Goal: Task Accomplishment & Management: Manage account settings

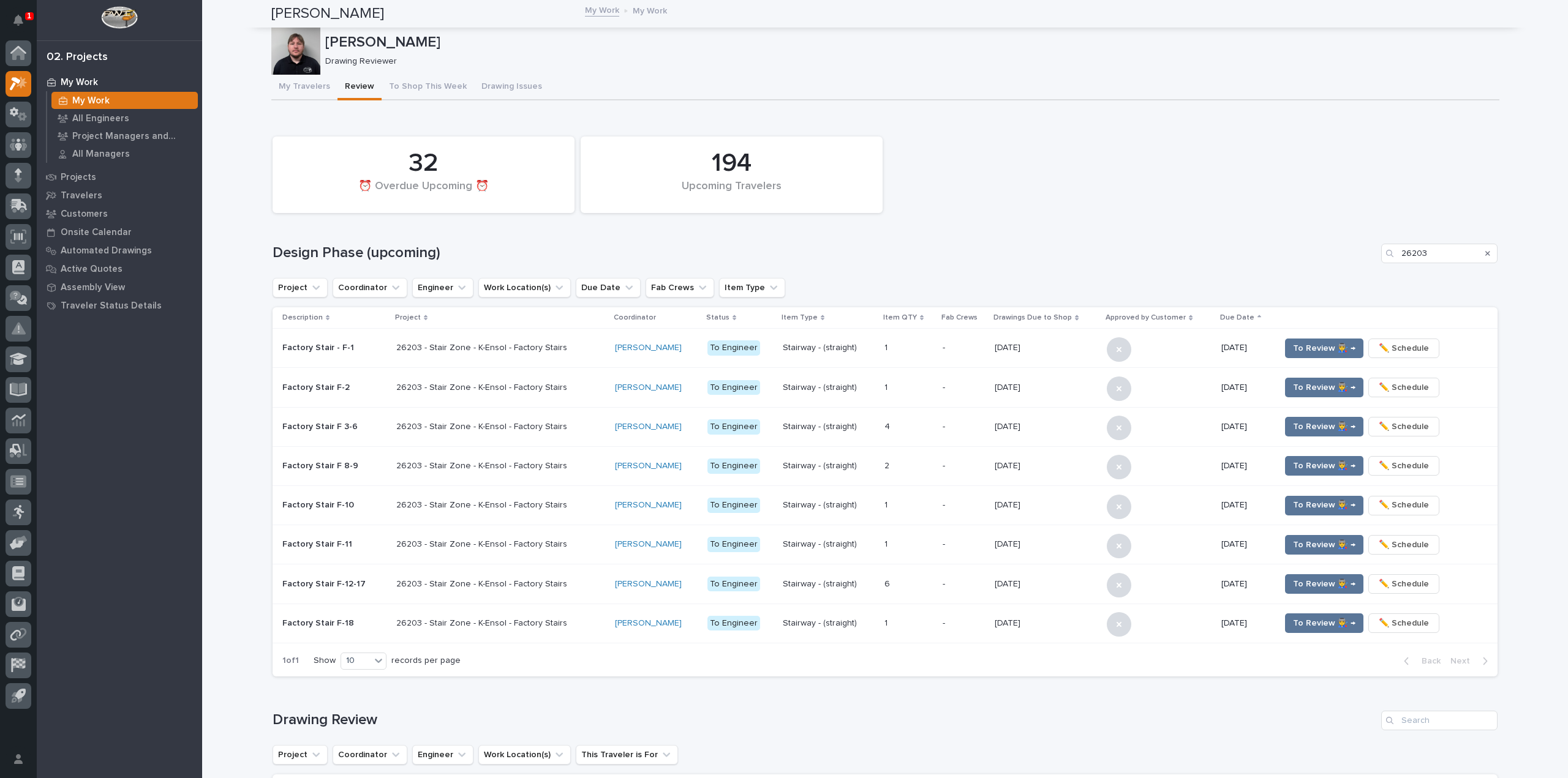
scroll to position [368, 0]
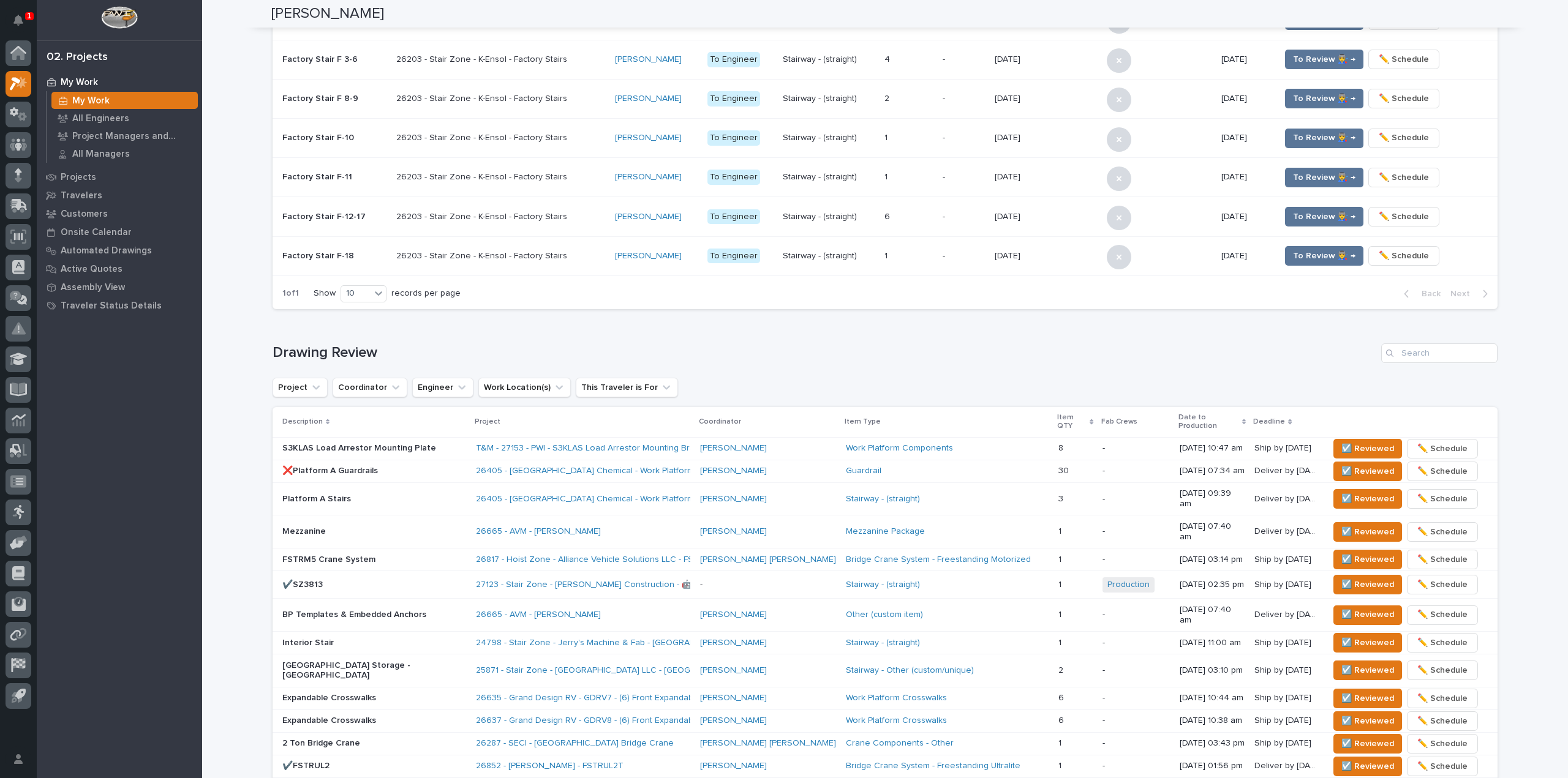
click at [219, 335] on div "**********" at bounding box center [884, 392] width 1365 height 1519
click at [1333, 522] on button "☑️ Reviewed" at bounding box center [1367, 532] width 69 height 20
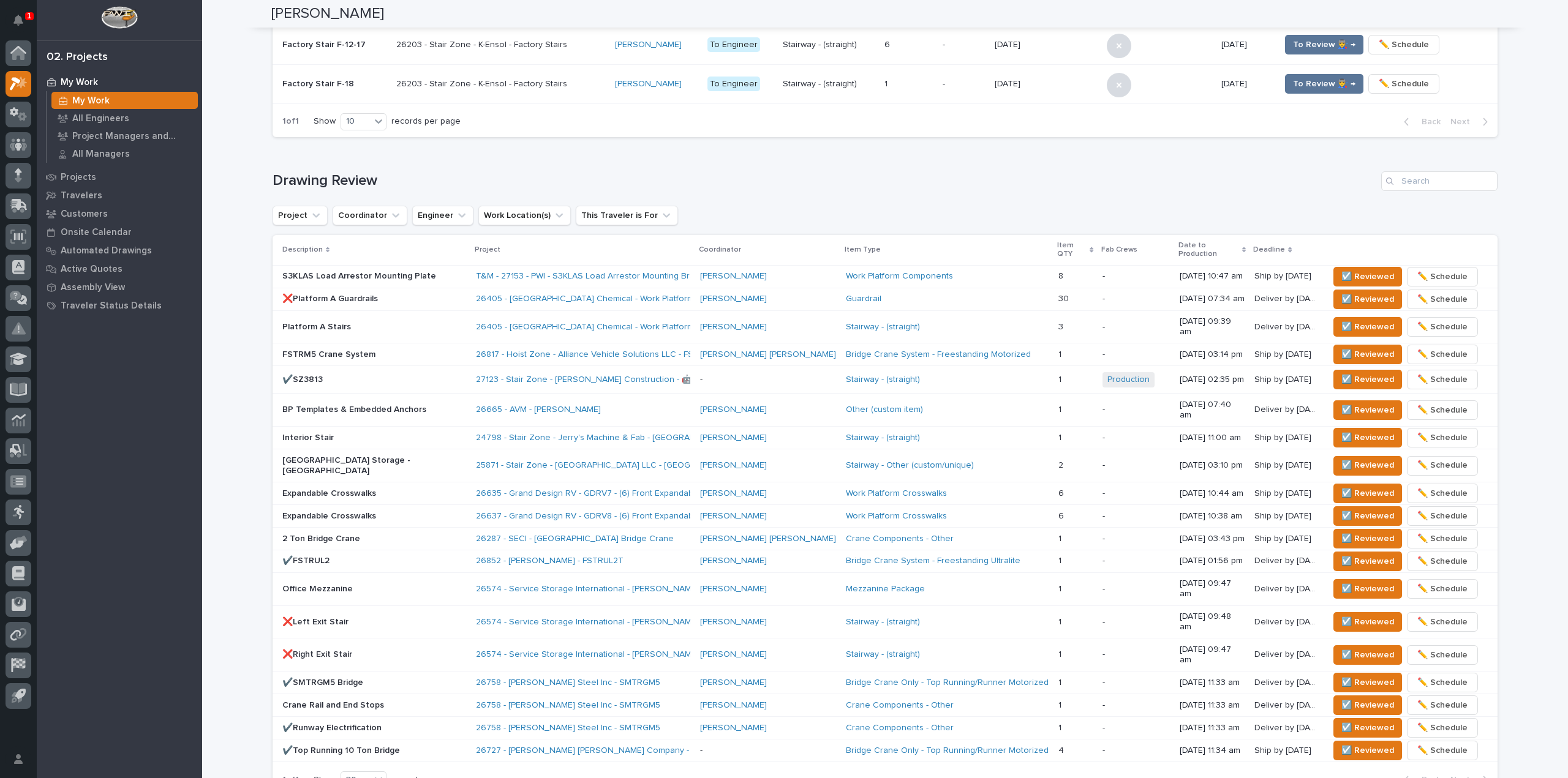
scroll to position [111, 0]
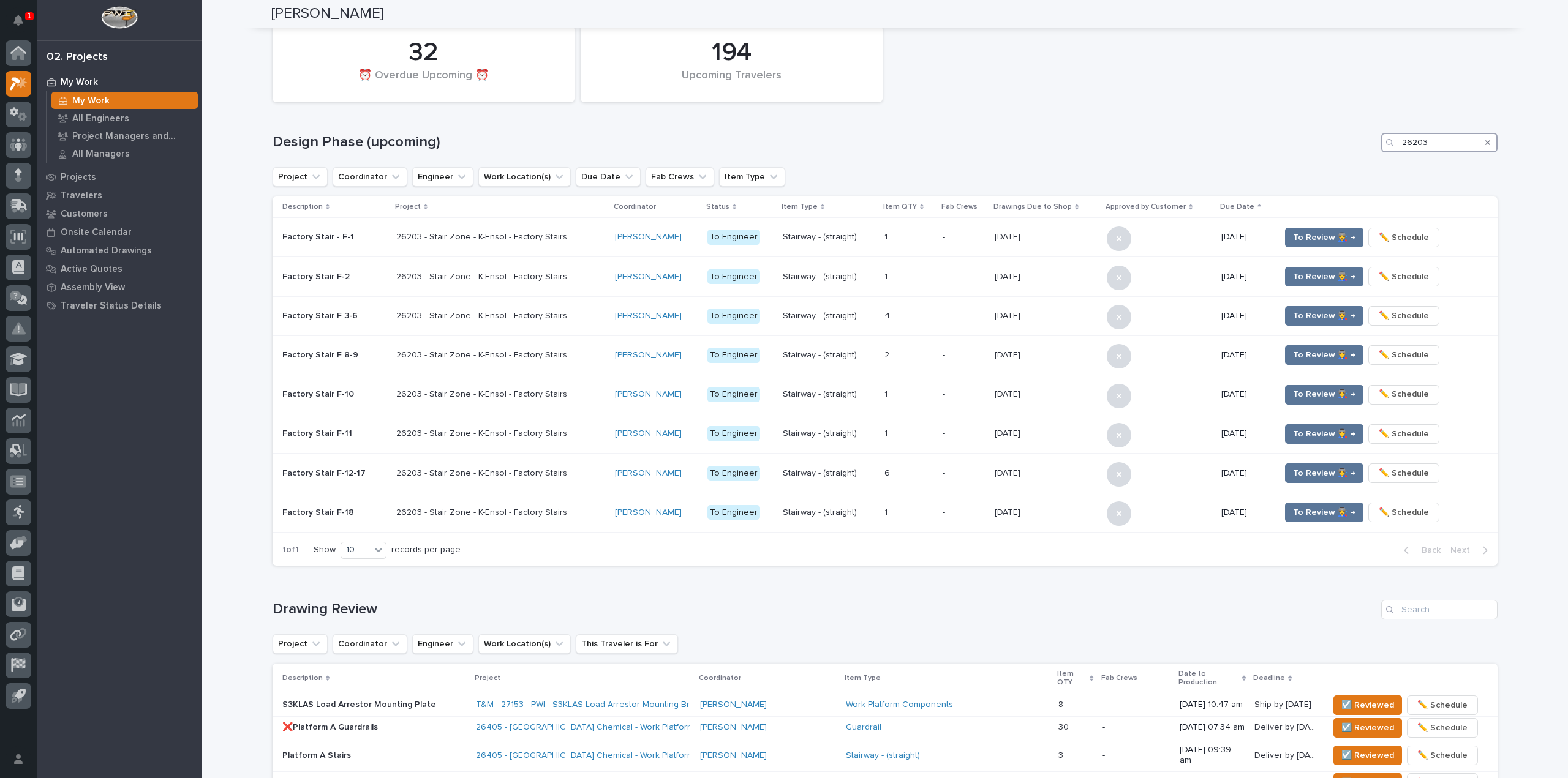
drag, startPoint x: 1441, startPoint y: 149, endPoint x: 1354, endPoint y: 160, distance: 87.7
click at [1356, 156] on div "194 Upcoming Travelers 32 ⏰ Overdue Upcoming ⏰ Design Phase (upcoming) 26203 Pr…" at bounding box center [885, 293] width 1224 height 546
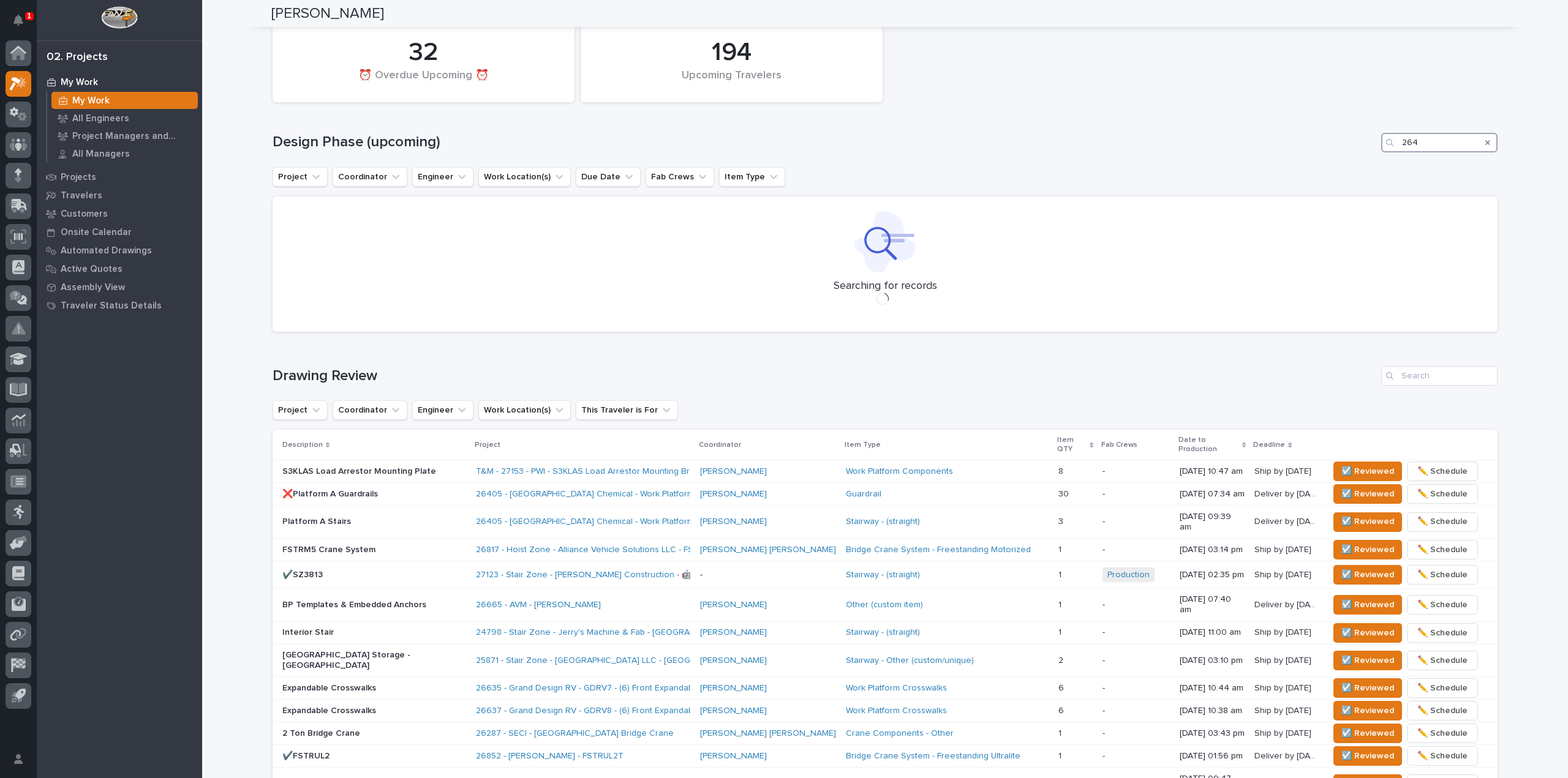
scroll to position [0, 0]
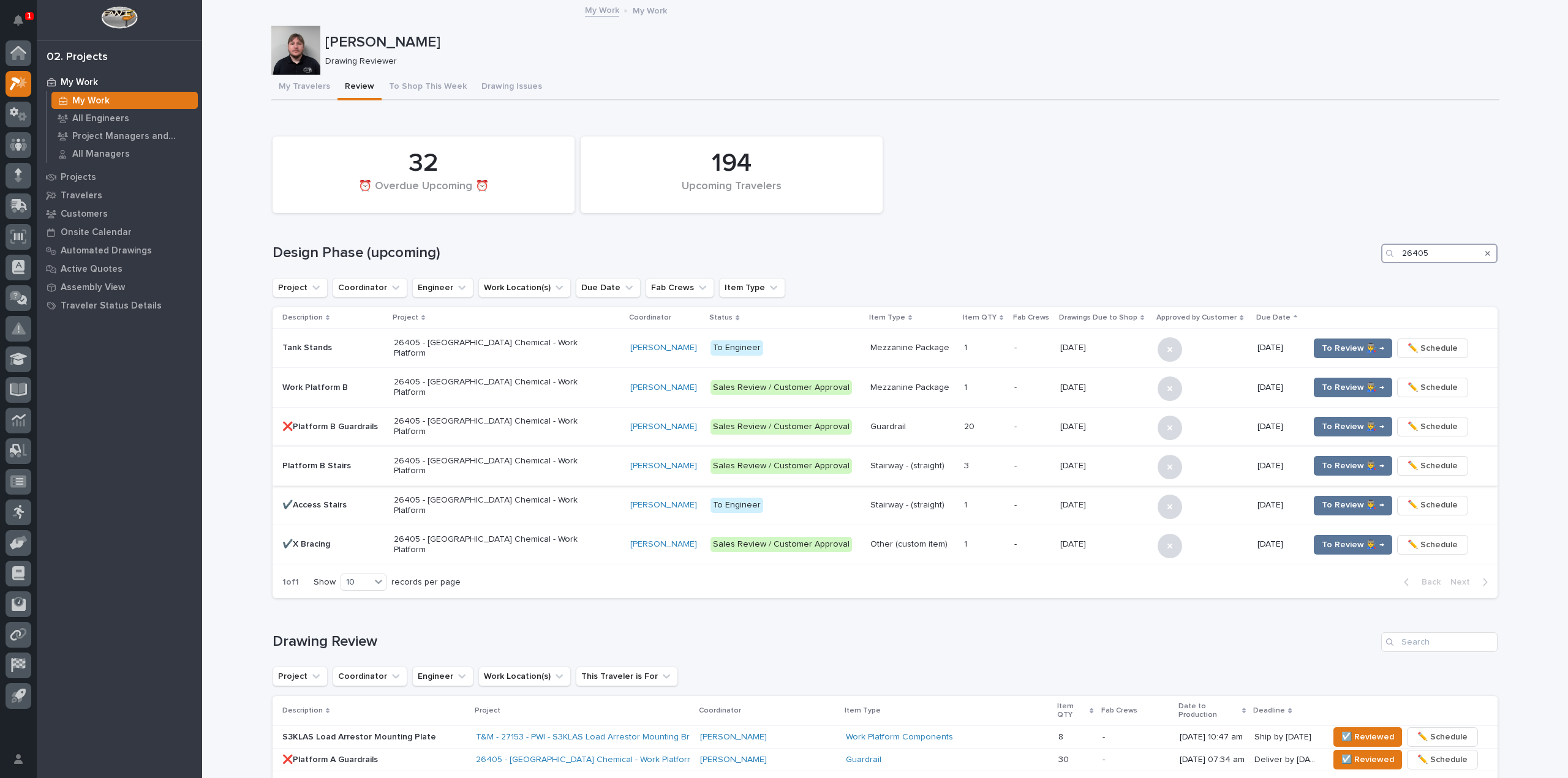
type input "26405"
click at [377, 464] on p "Platform B Stairs" at bounding box center [334, 466] width 102 height 10
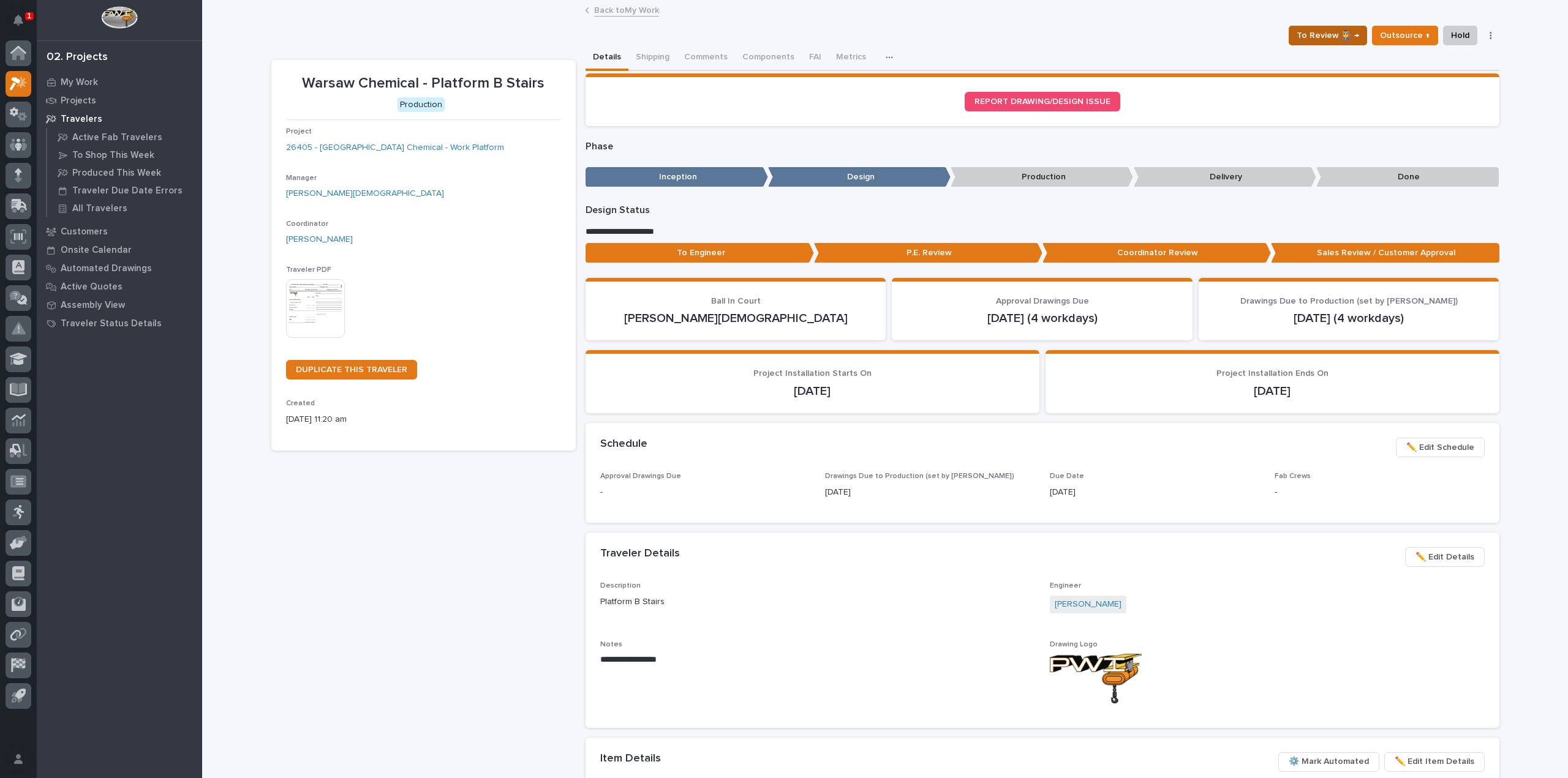
click at [1316, 34] on span "To Review 👨‍🏭 →" at bounding box center [1327, 35] width 63 height 15
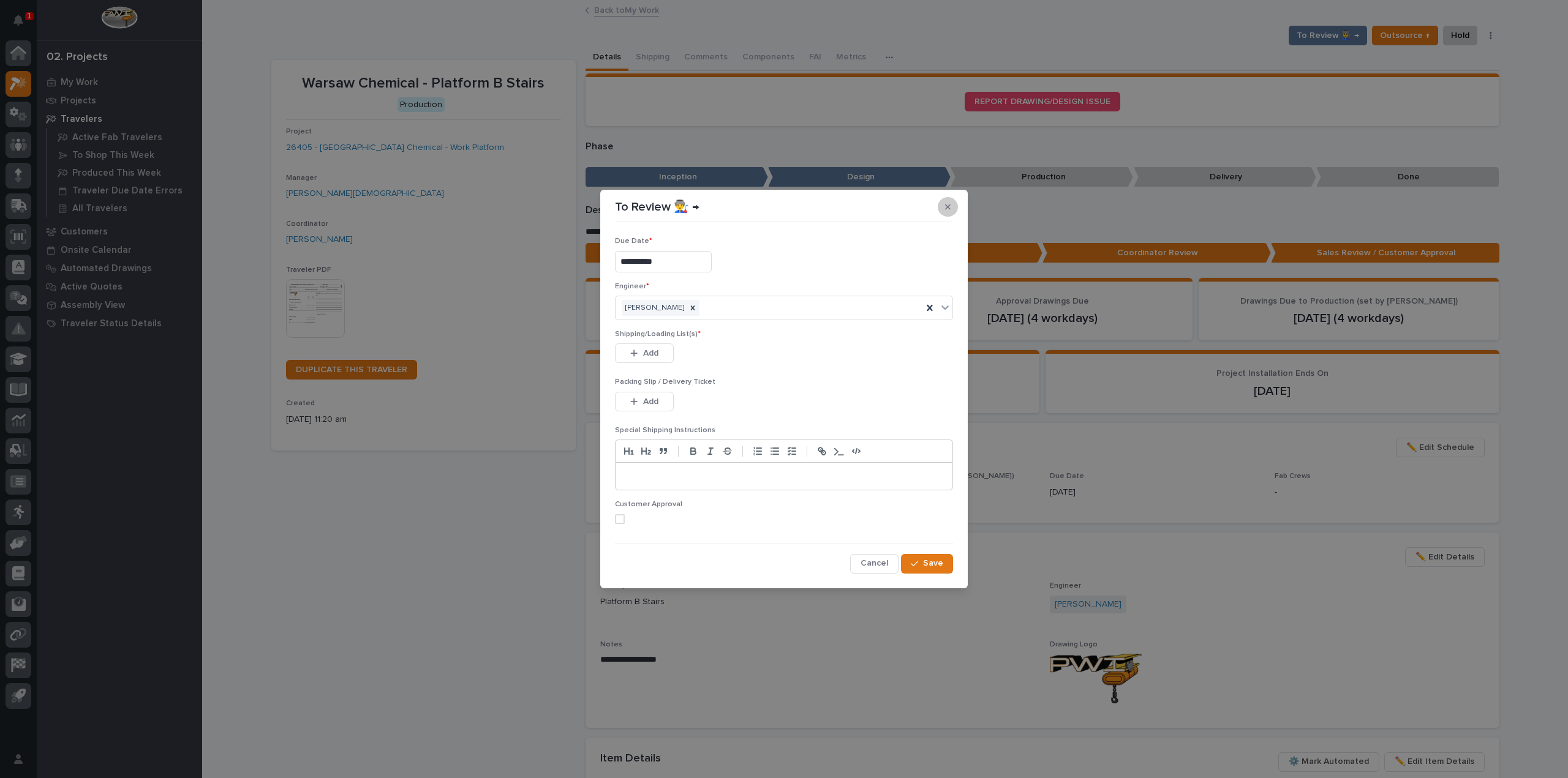
click at [951, 208] on button "button" at bounding box center [948, 207] width 20 height 20
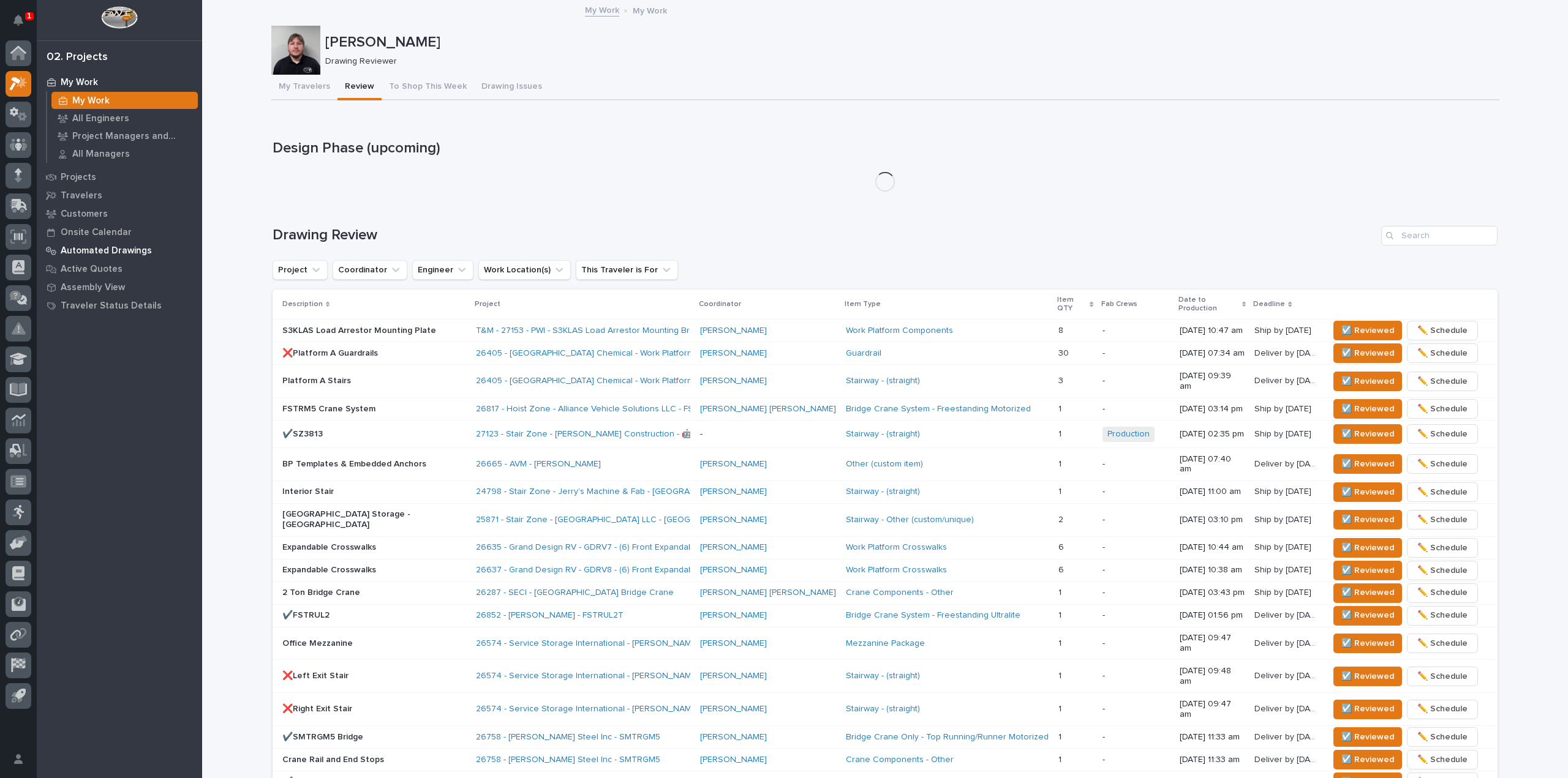
click at [77, 249] on p "Automated Drawings" at bounding box center [106, 251] width 91 height 11
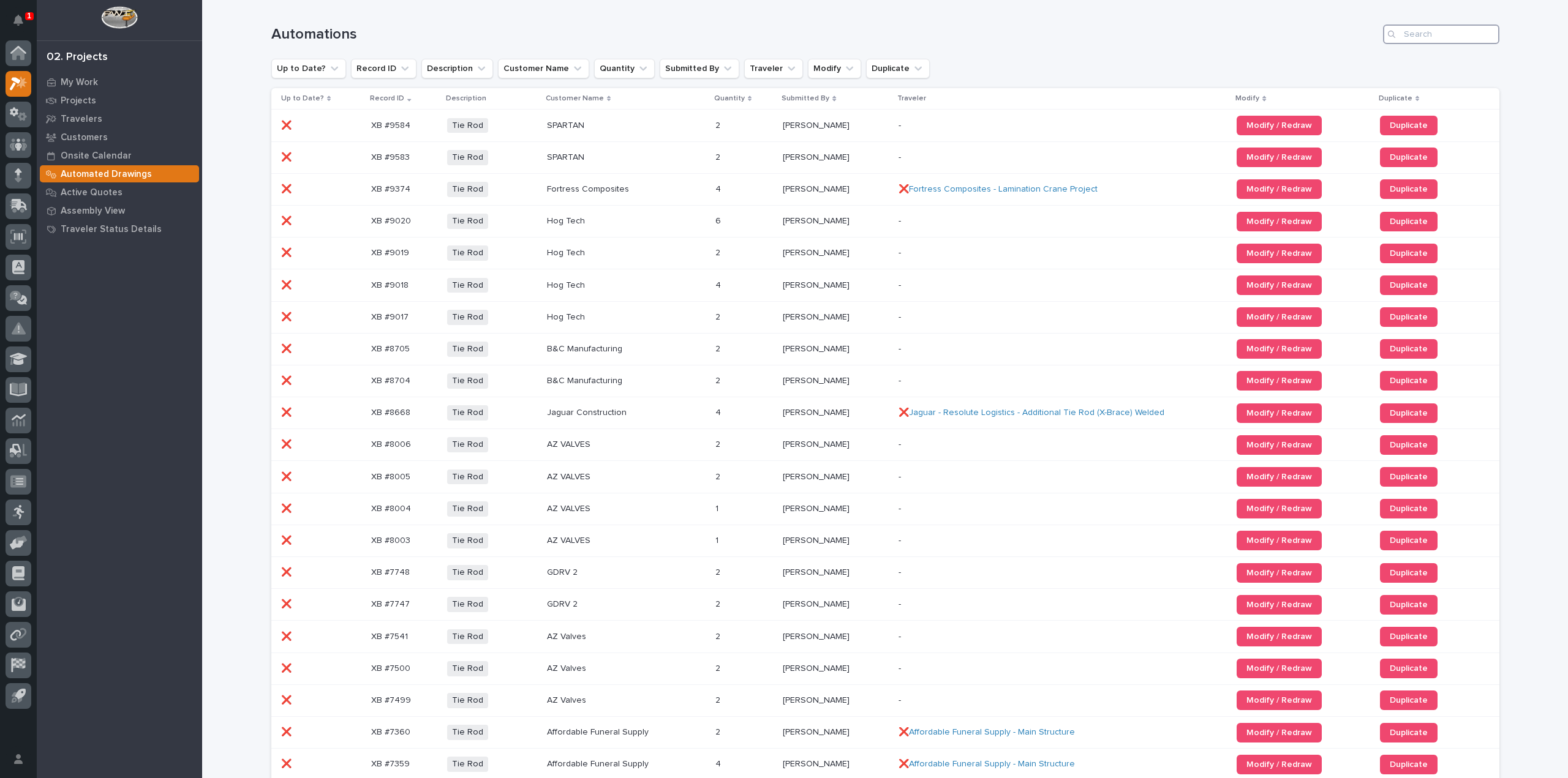
click at [1421, 29] on input "Search" at bounding box center [1441, 35] width 117 height 20
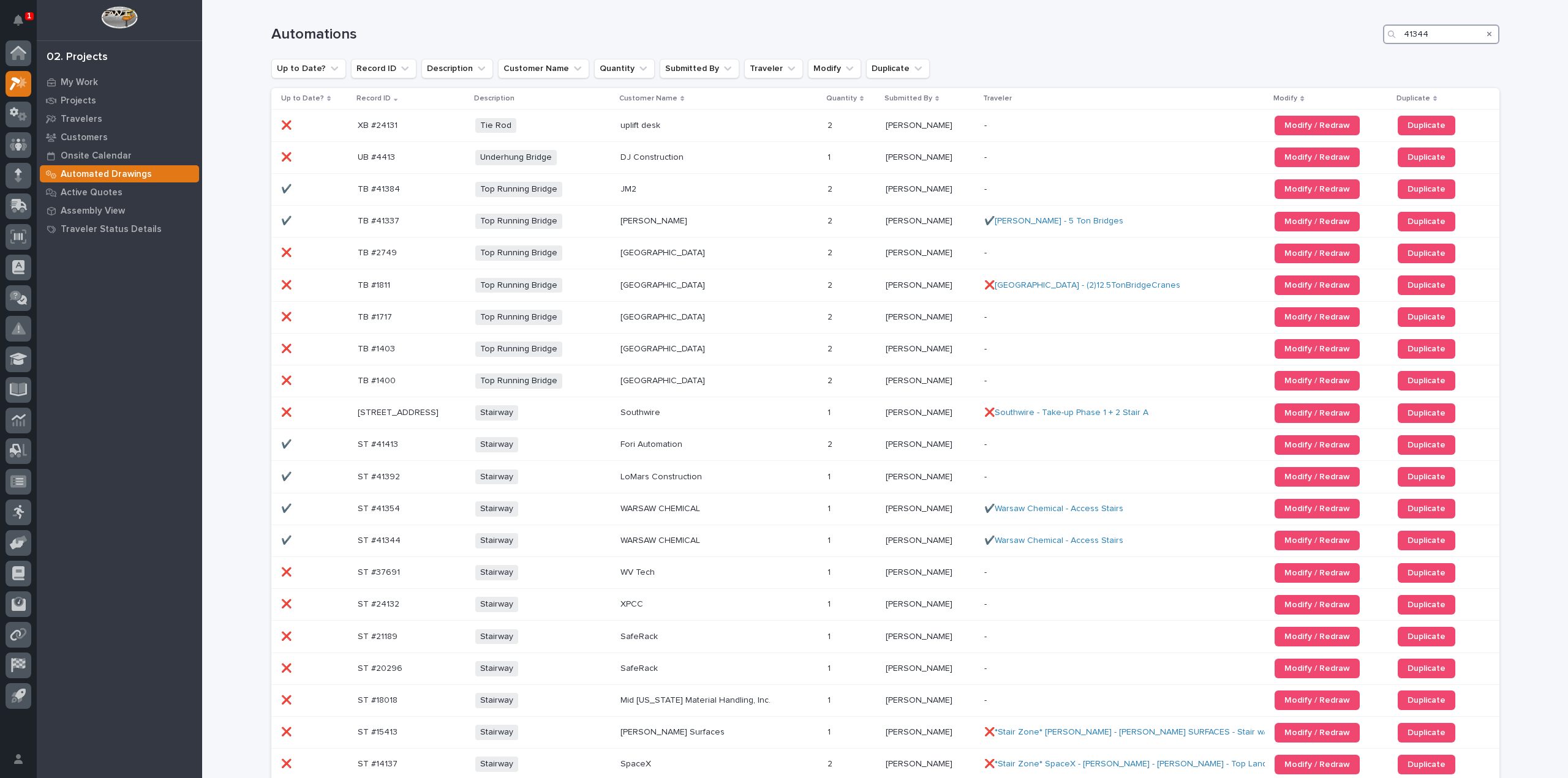
type input "41344"
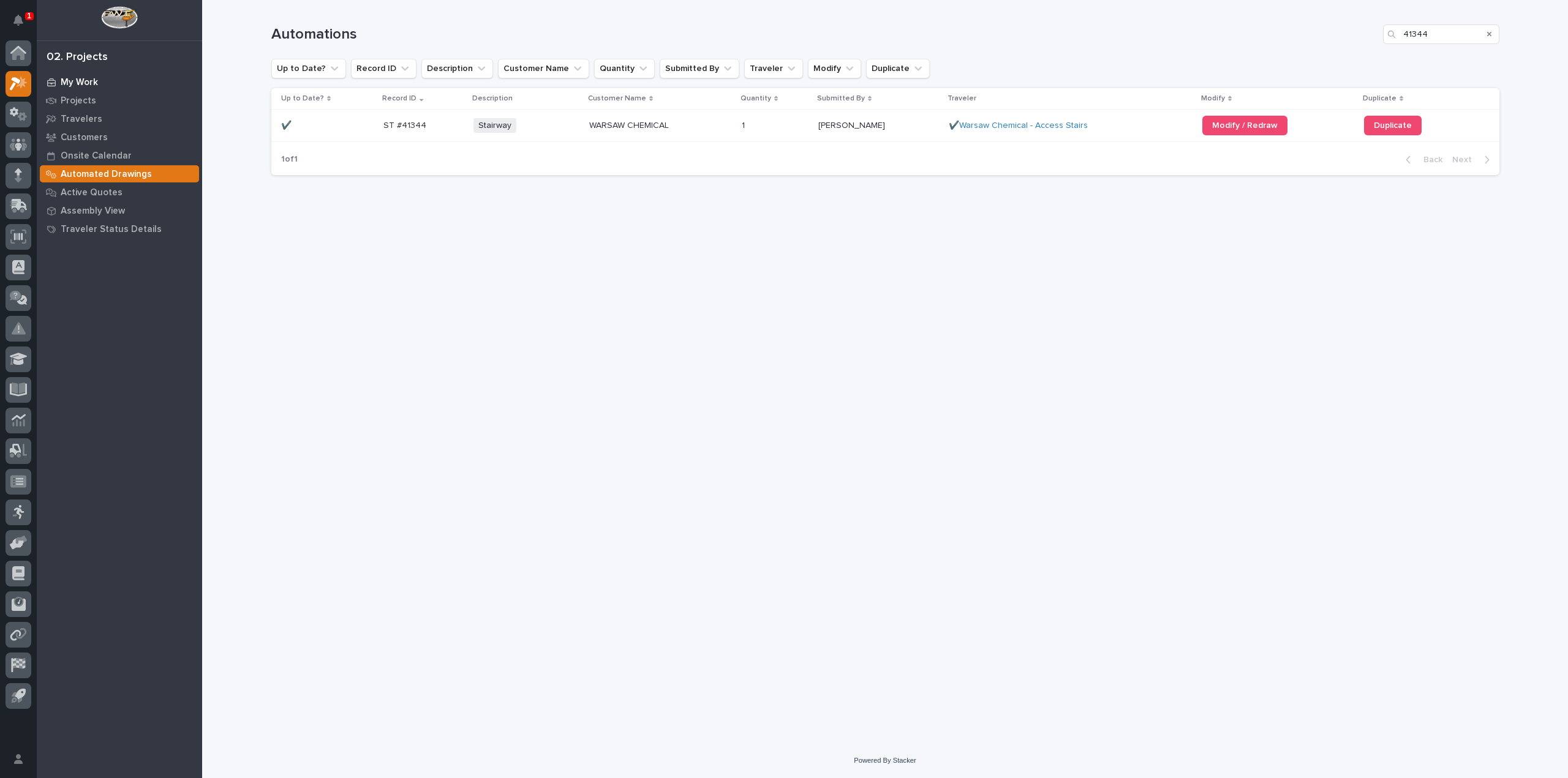
click at [94, 83] on p "My Work" at bounding box center [79, 82] width 37 height 11
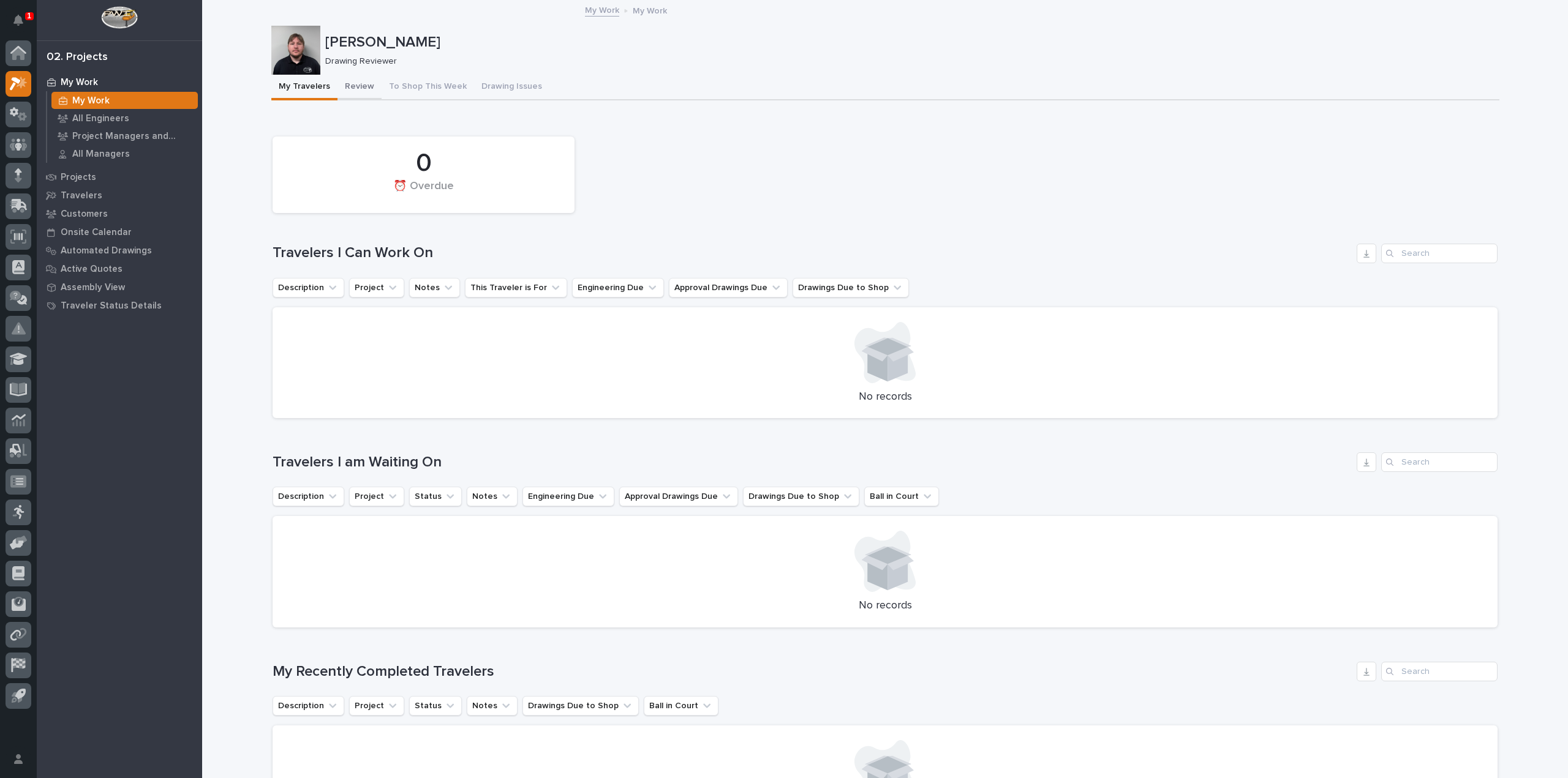
click at [352, 88] on button "Review" at bounding box center [360, 88] width 44 height 26
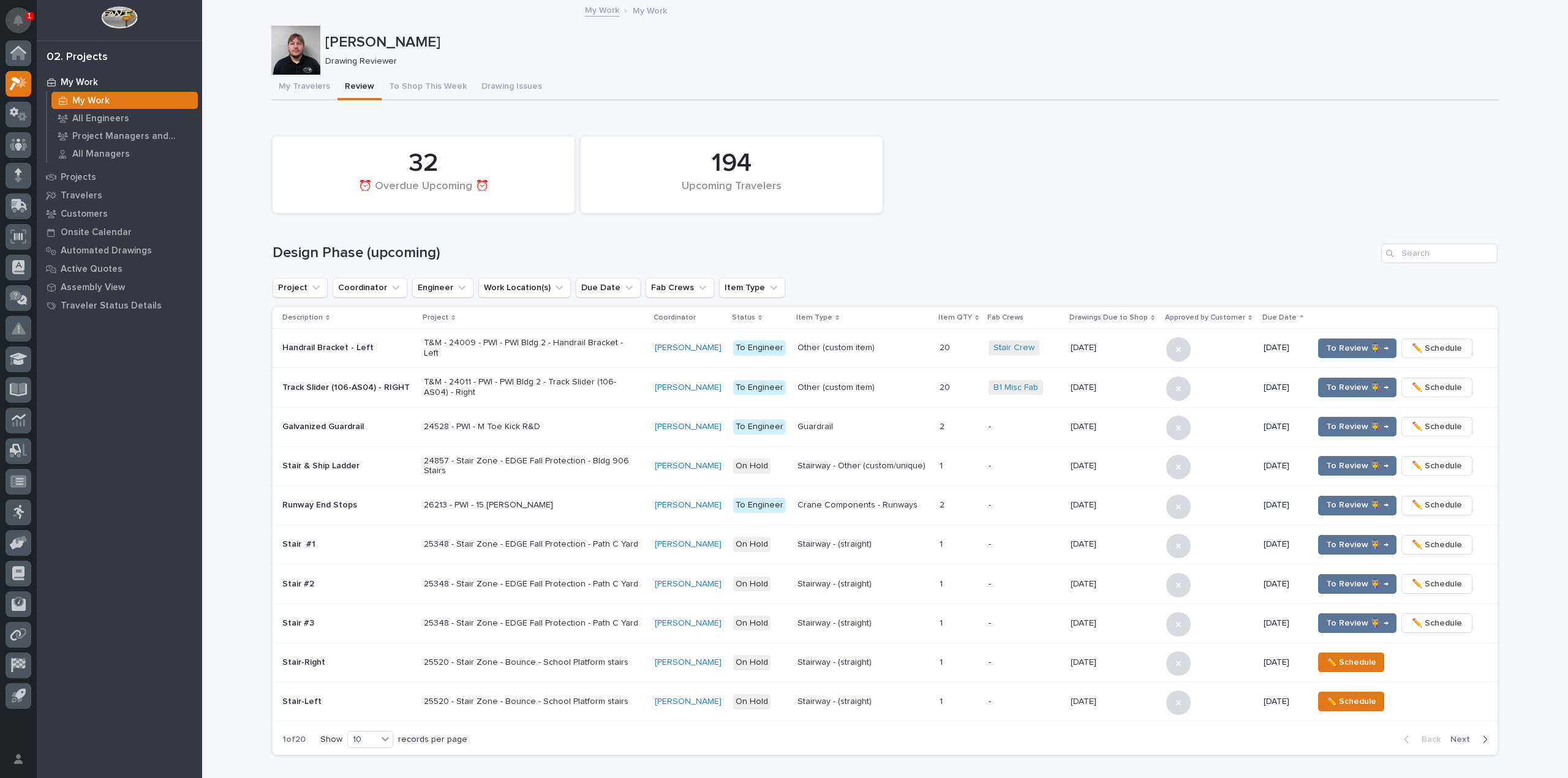
click at [26, 25] on button "Notifications" at bounding box center [19, 20] width 26 height 26
click at [591, 115] on div "Loading... Saving… 194 Upcoming Travelers 32 ⏰ Overdue Upcoming ⏰ Design Phase …" at bounding box center [885, 439] width 1224 height 650
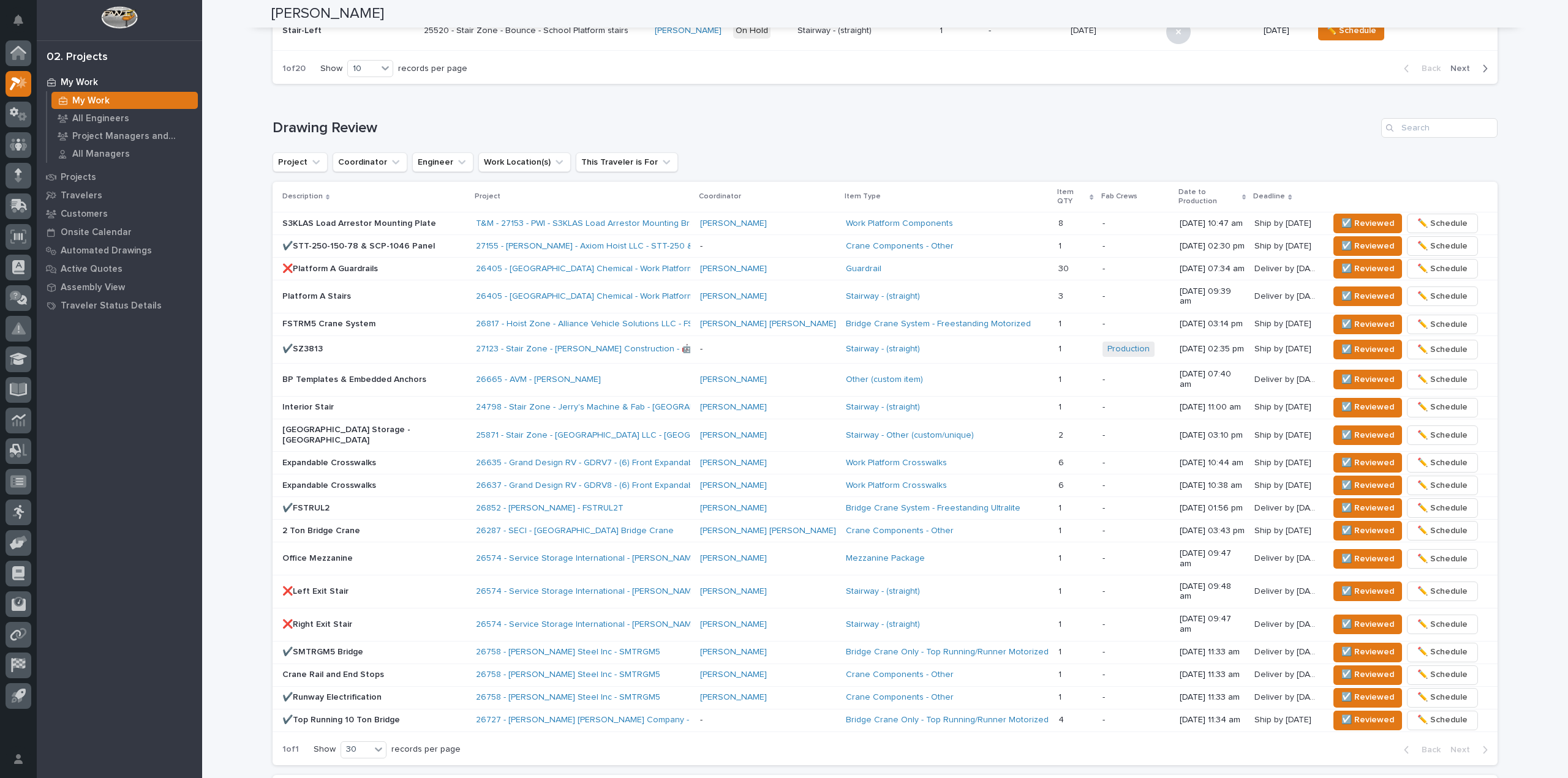
scroll to position [674, 0]
click at [387, 262] on p "❌Platform A Guardrails" at bounding box center [375, 267] width 184 height 10
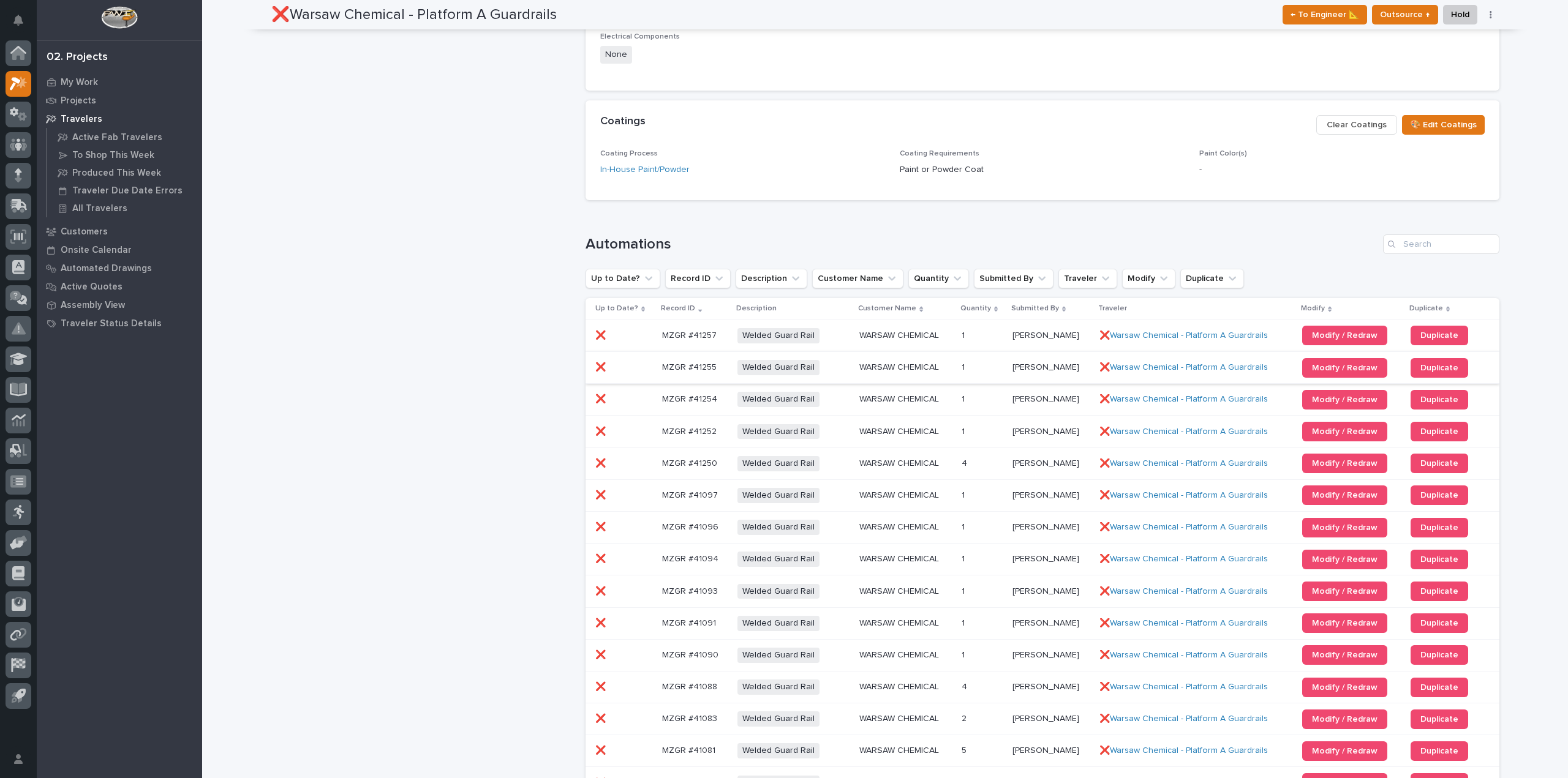
scroll to position [865, 0]
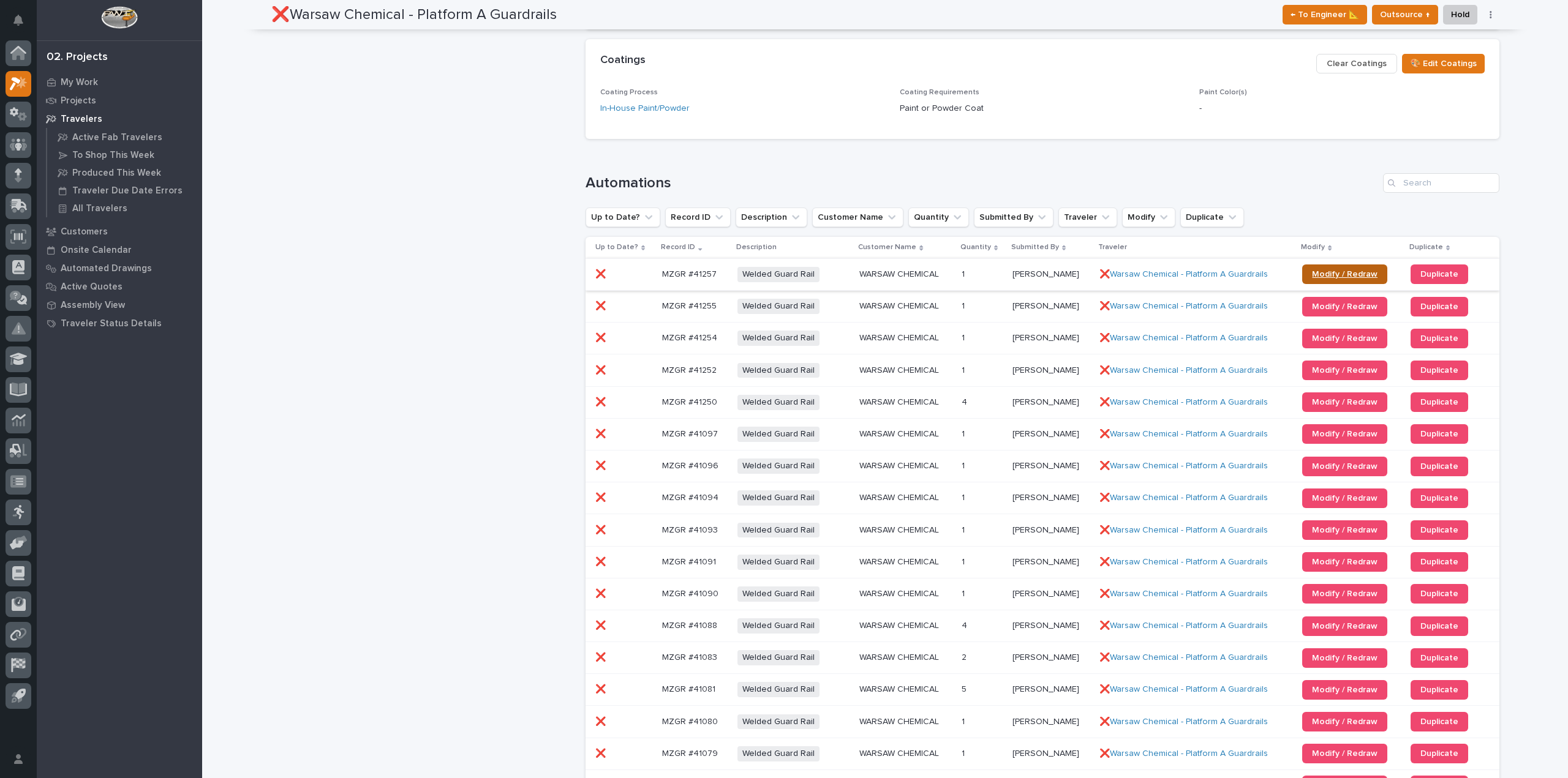
click at [1324, 269] on link "Modify / Redraw" at bounding box center [1344, 275] width 85 height 20
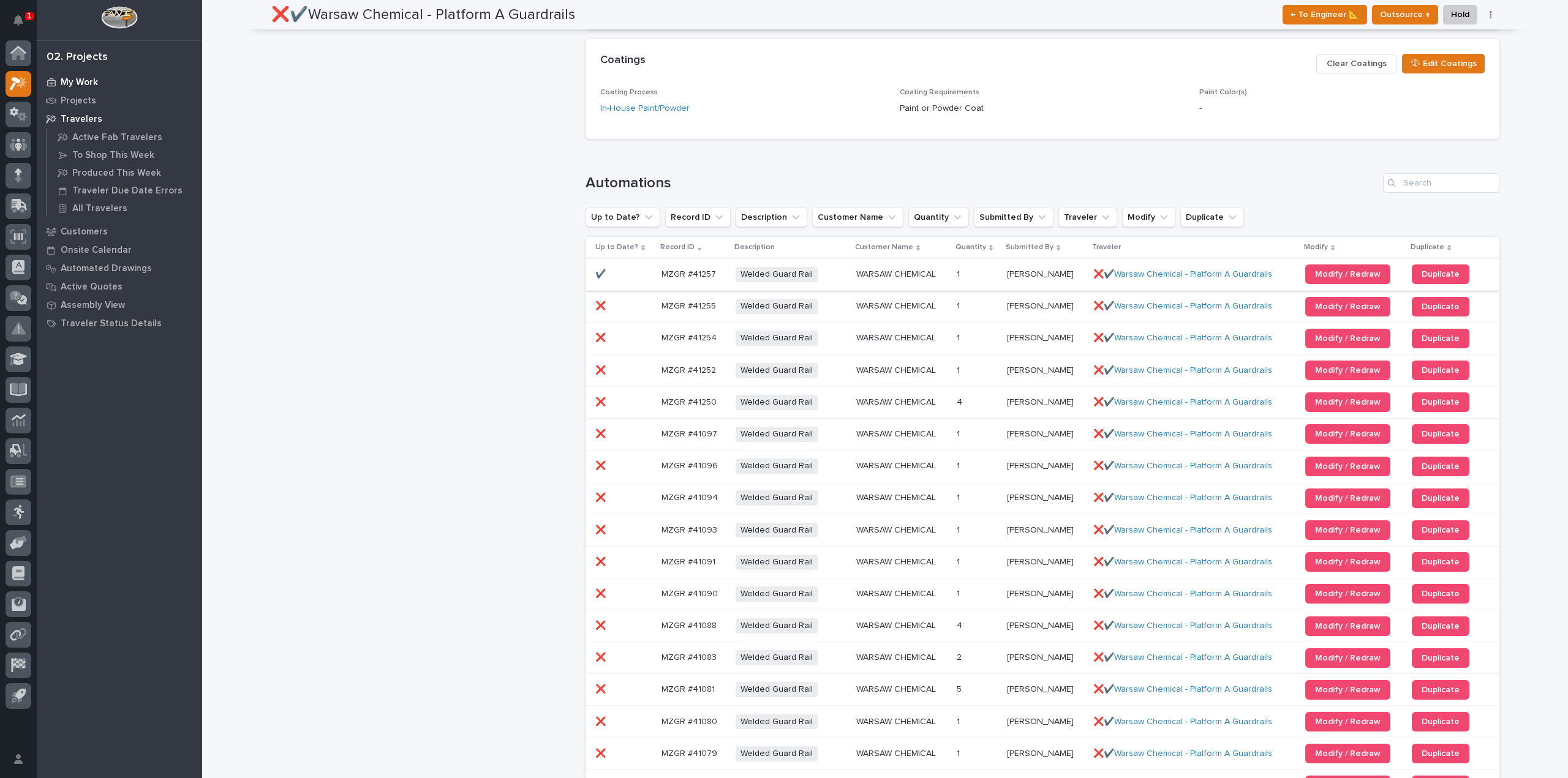
click at [86, 85] on p "My Work" at bounding box center [79, 82] width 37 height 11
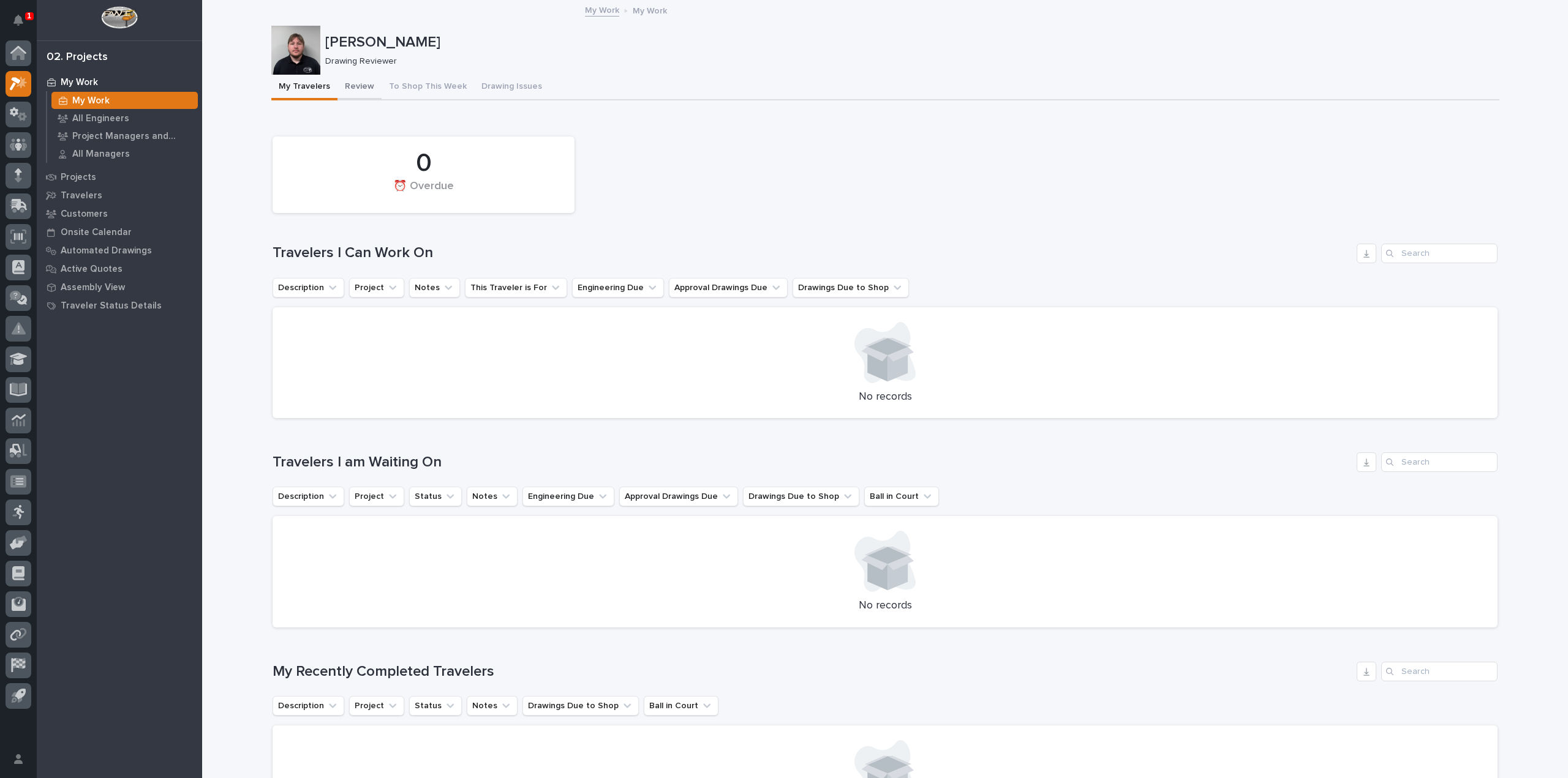
click at [367, 86] on button "Review" at bounding box center [360, 88] width 44 height 26
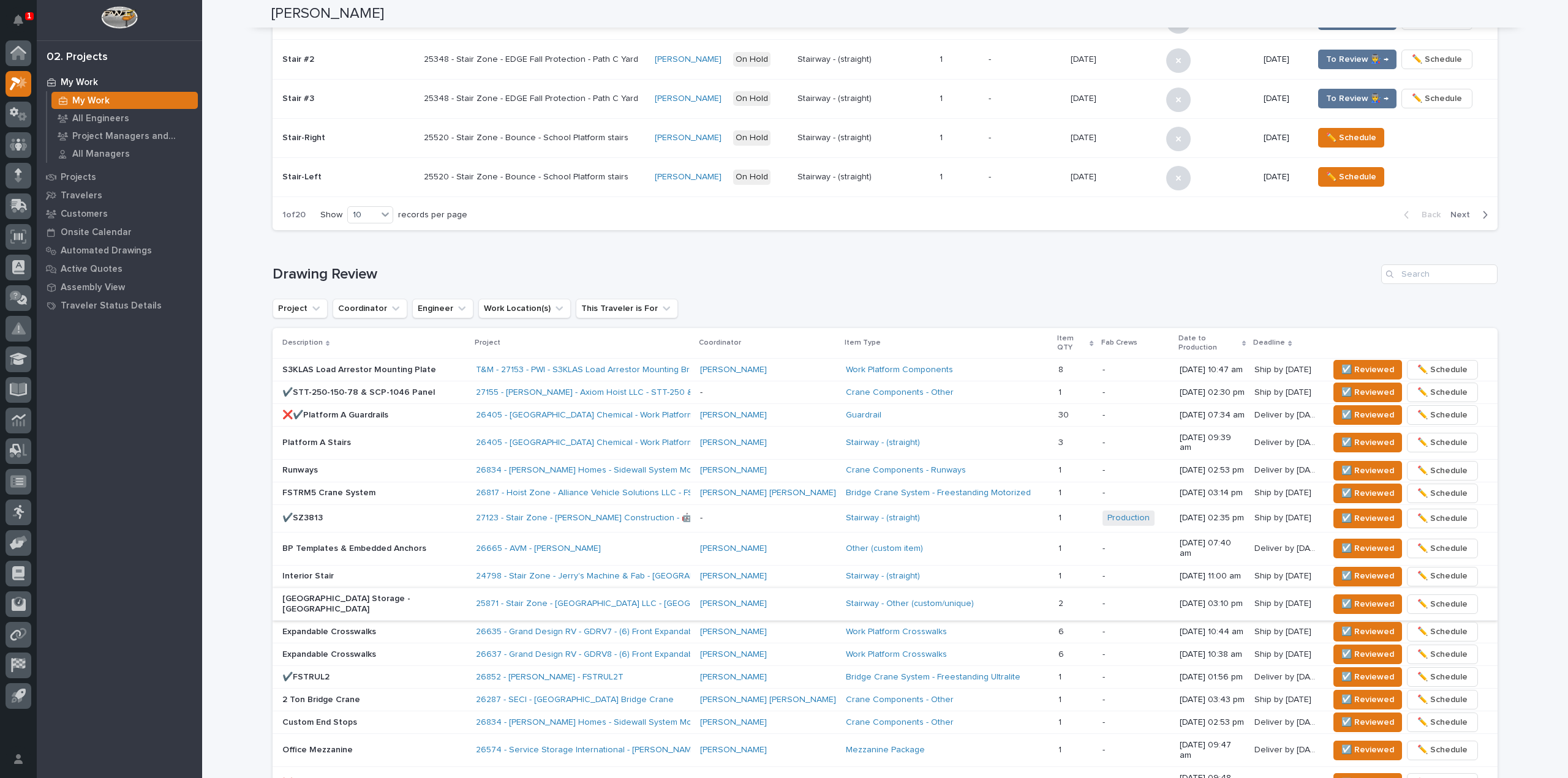
scroll to position [551, 0]
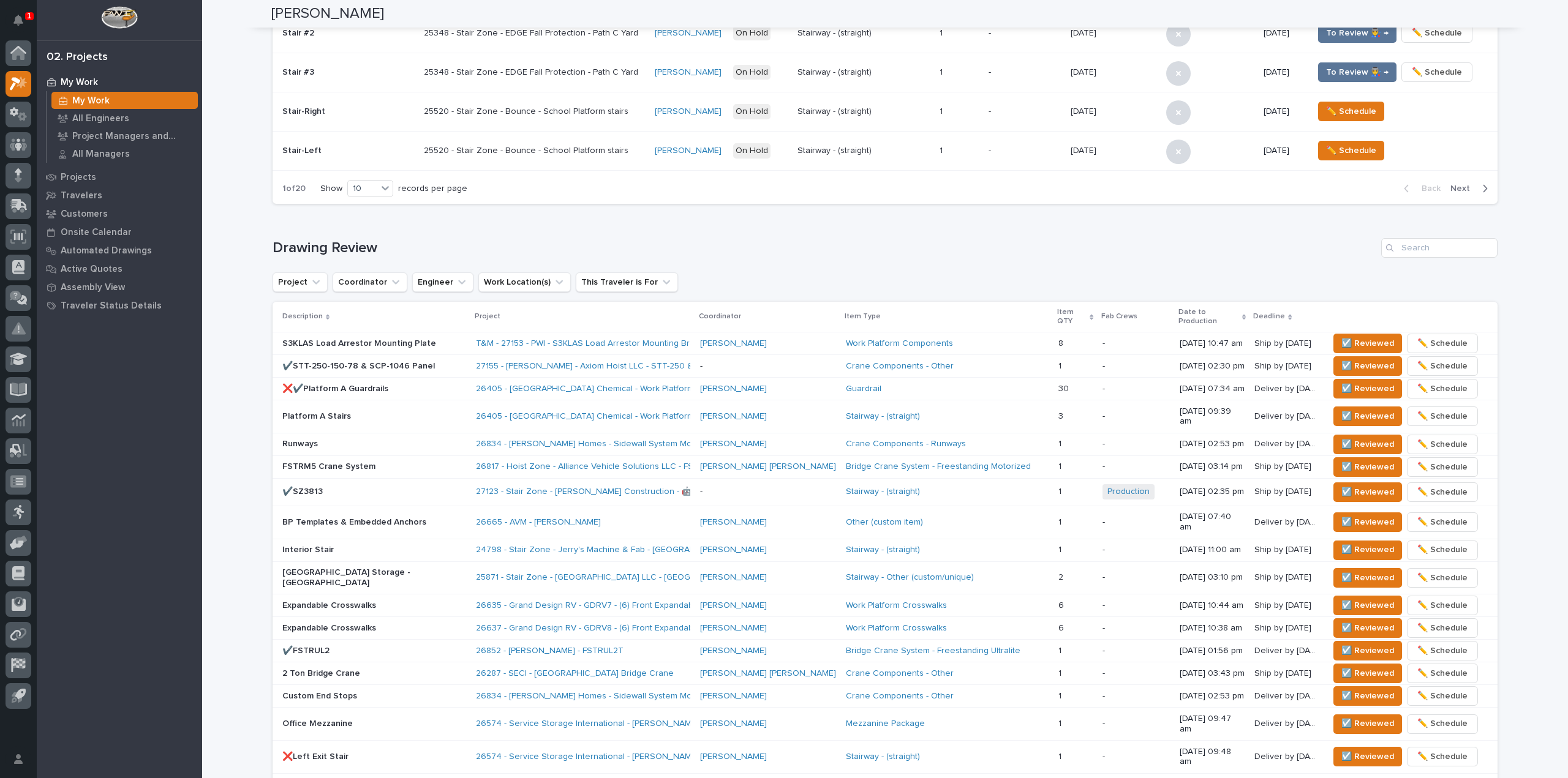
click at [435, 385] on td "❌✔️Platform A Guardrails" at bounding box center [372, 389] width 199 height 23
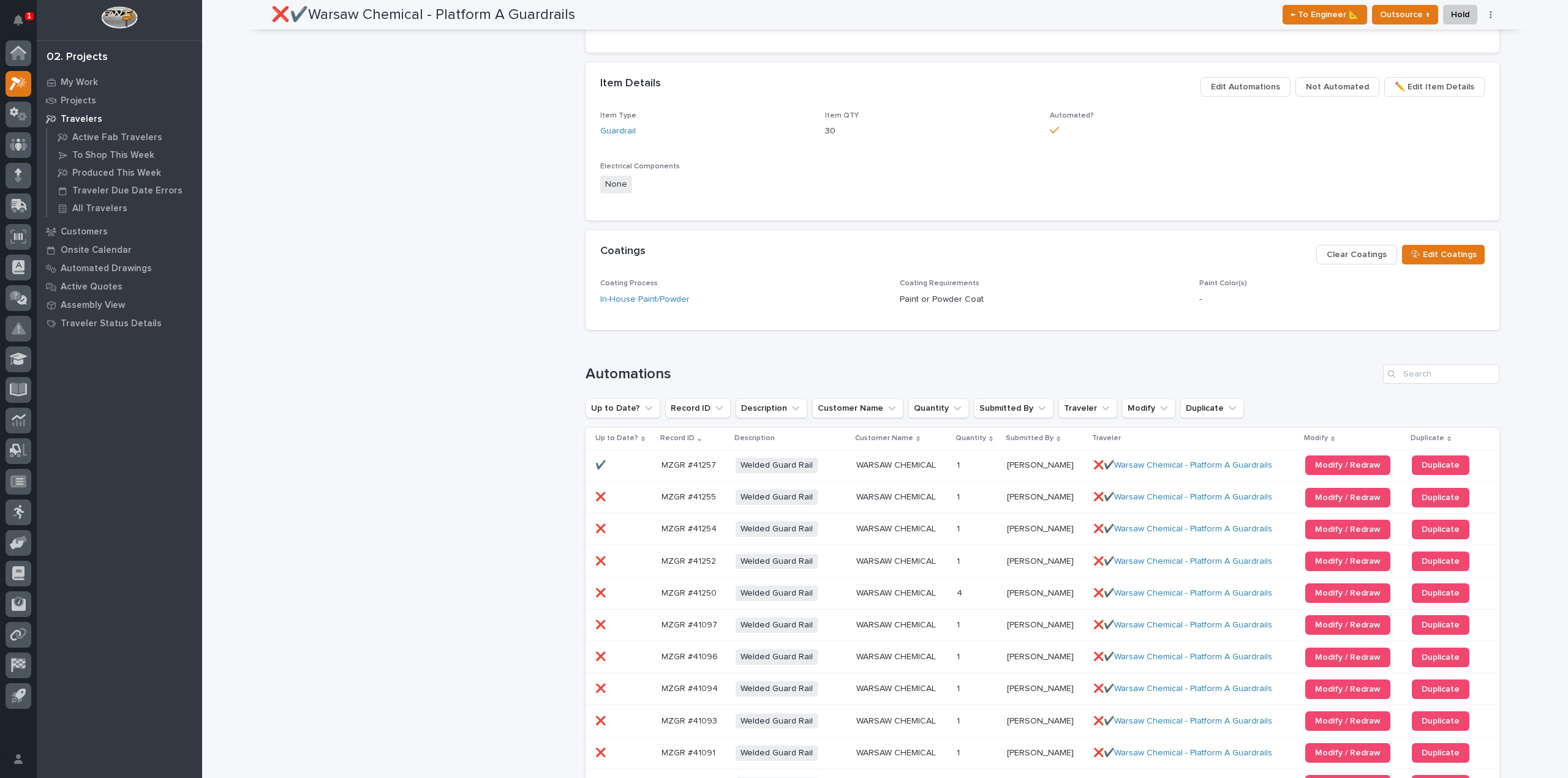
scroll to position [735, 0]
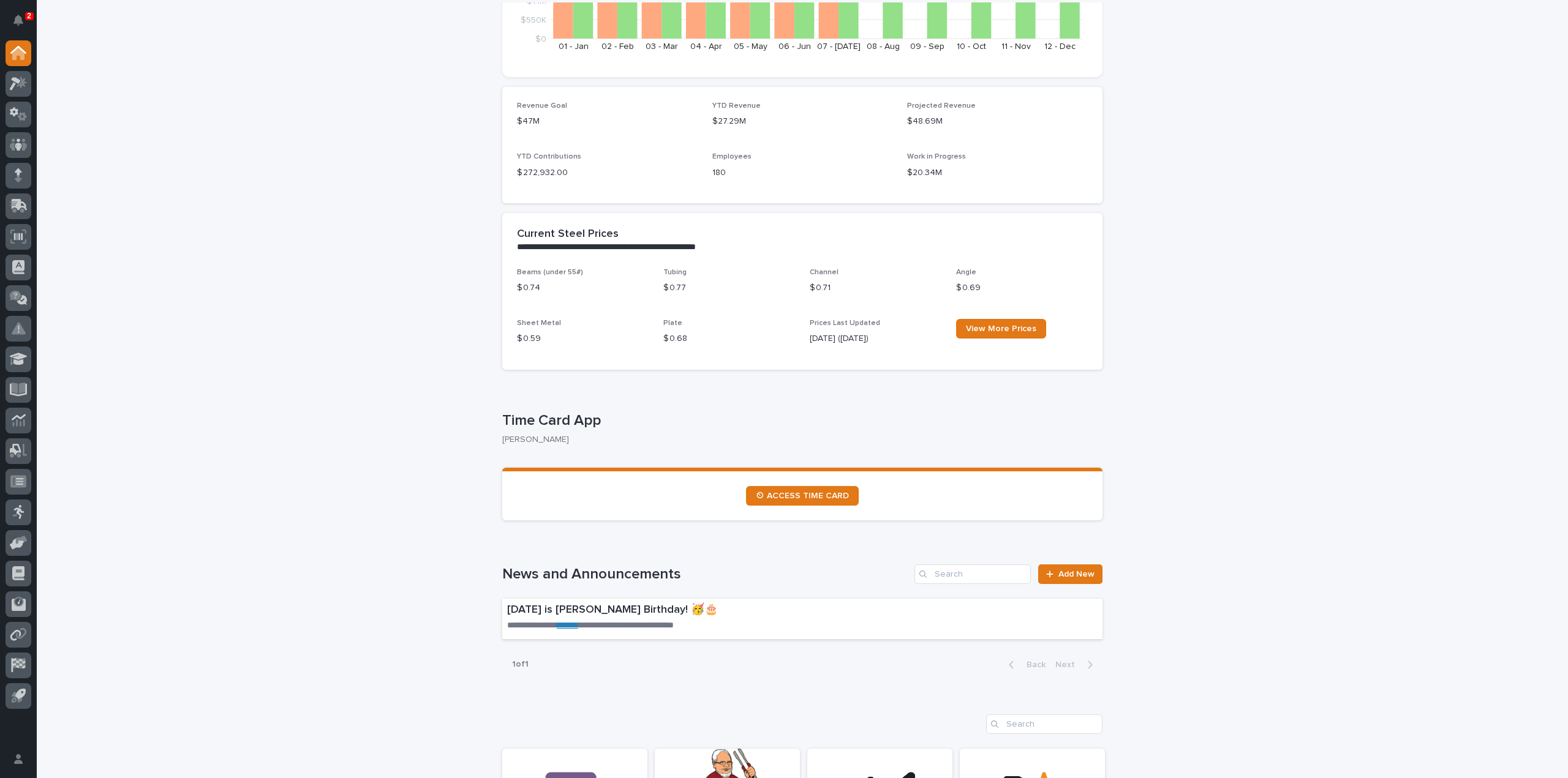
scroll to position [307, 0]
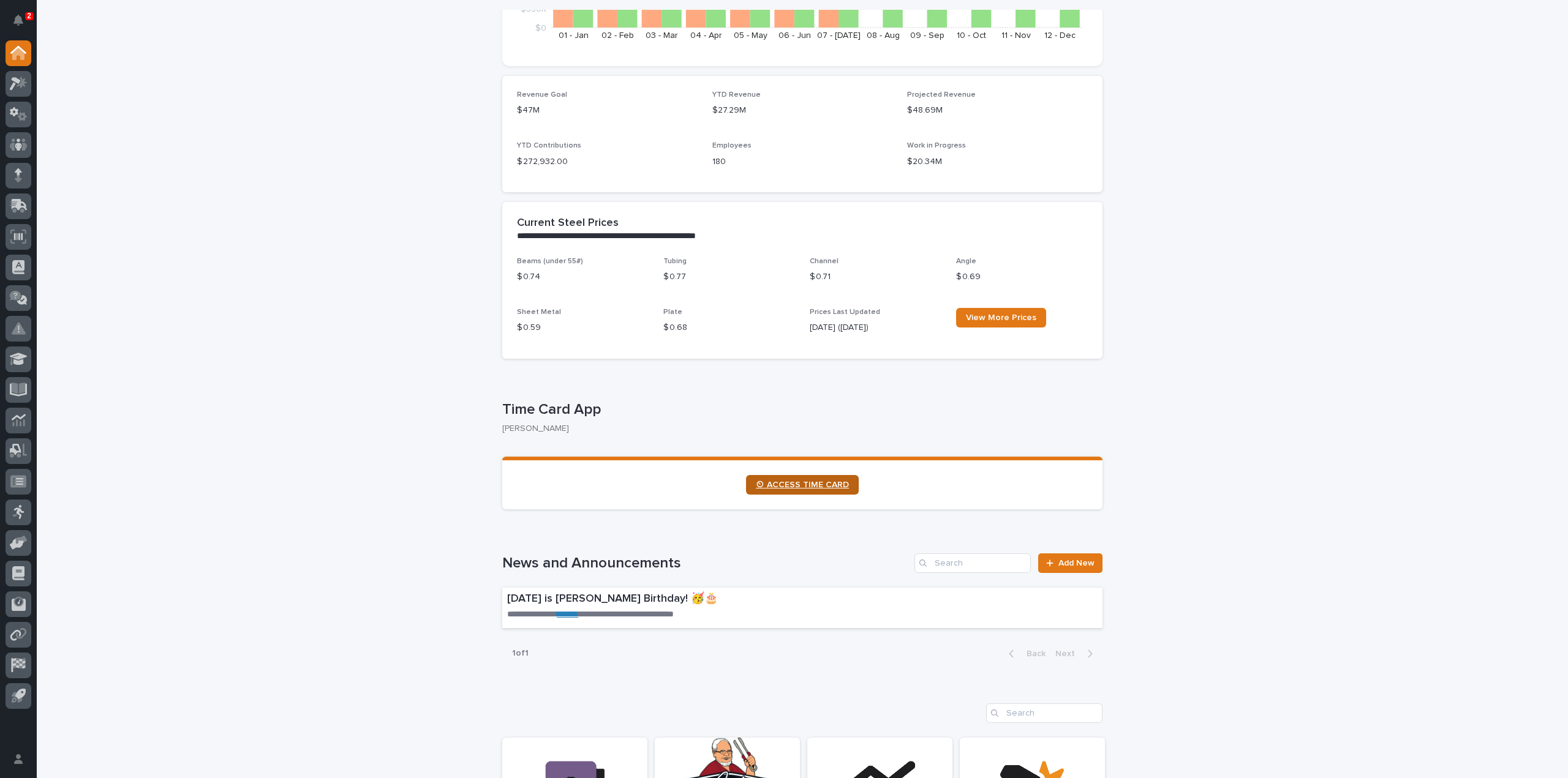
click at [775, 488] on span "⏲ ACCESS TIME CARD" at bounding box center [802, 484] width 93 height 9
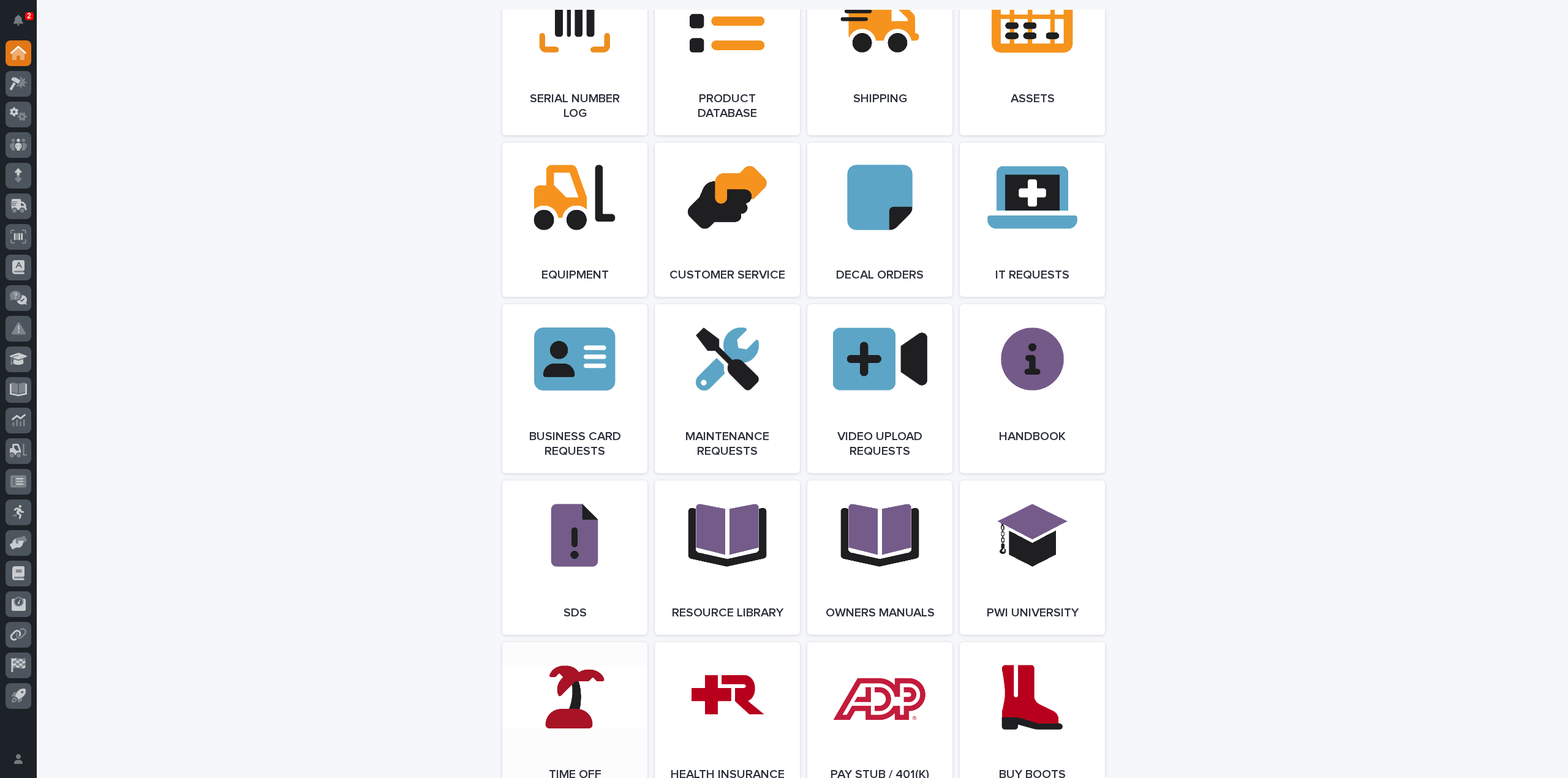
scroll to position [2051, 0]
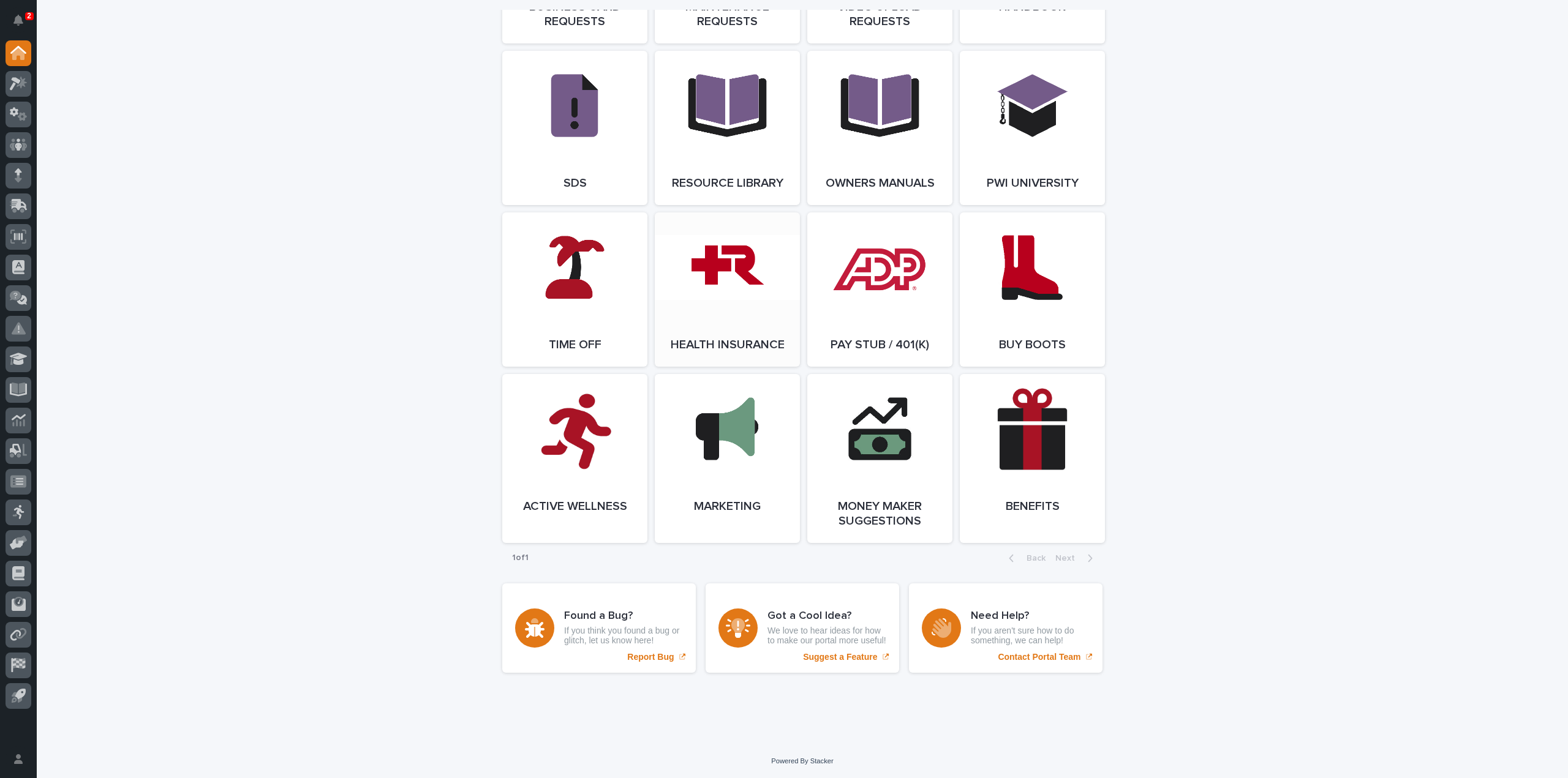
click at [704, 321] on link "Open Link" at bounding box center [727, 290] width 145 height 155
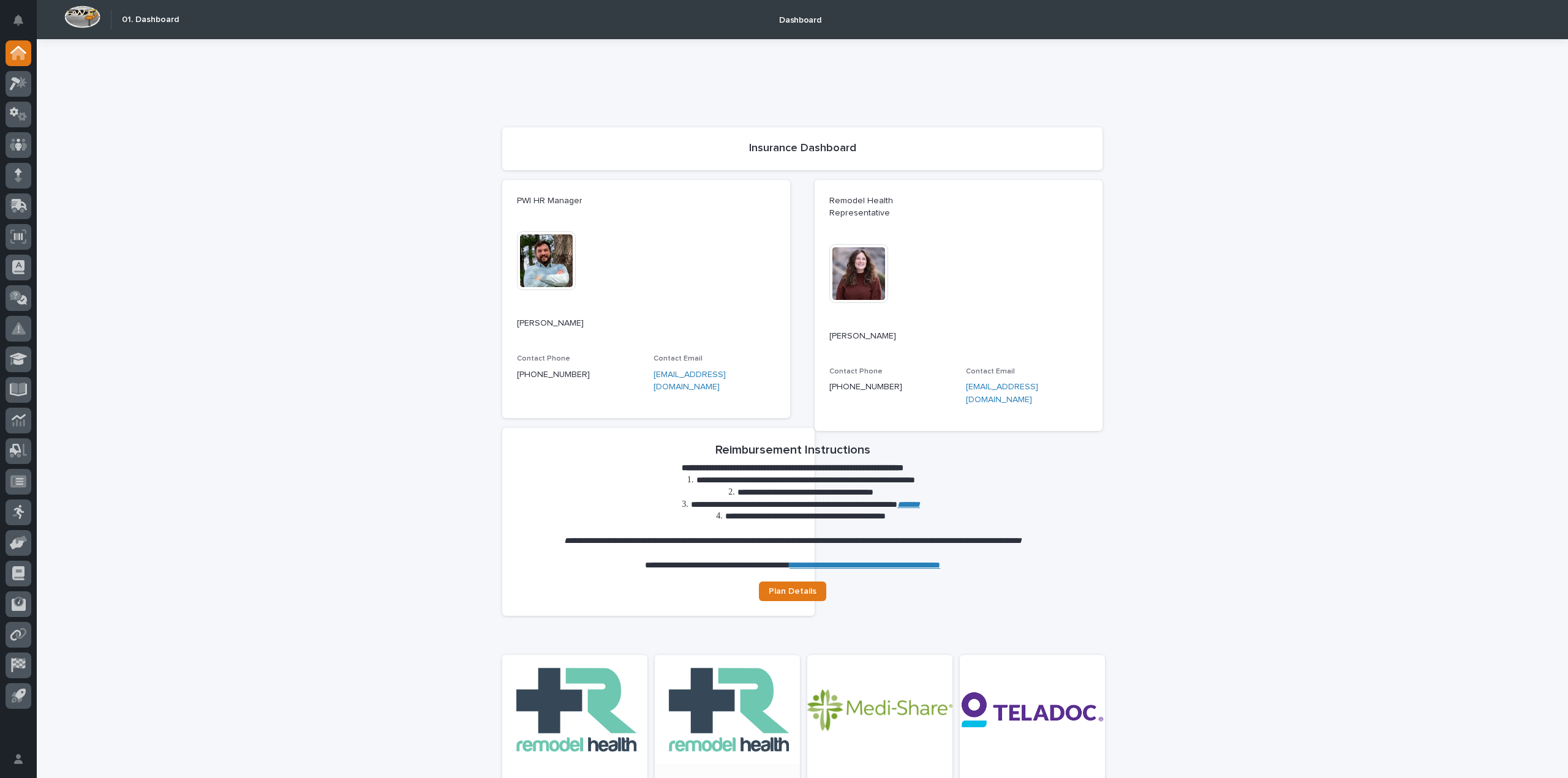
click at [714, 676] on div at bounding box center [727, 773] width 145 height 213
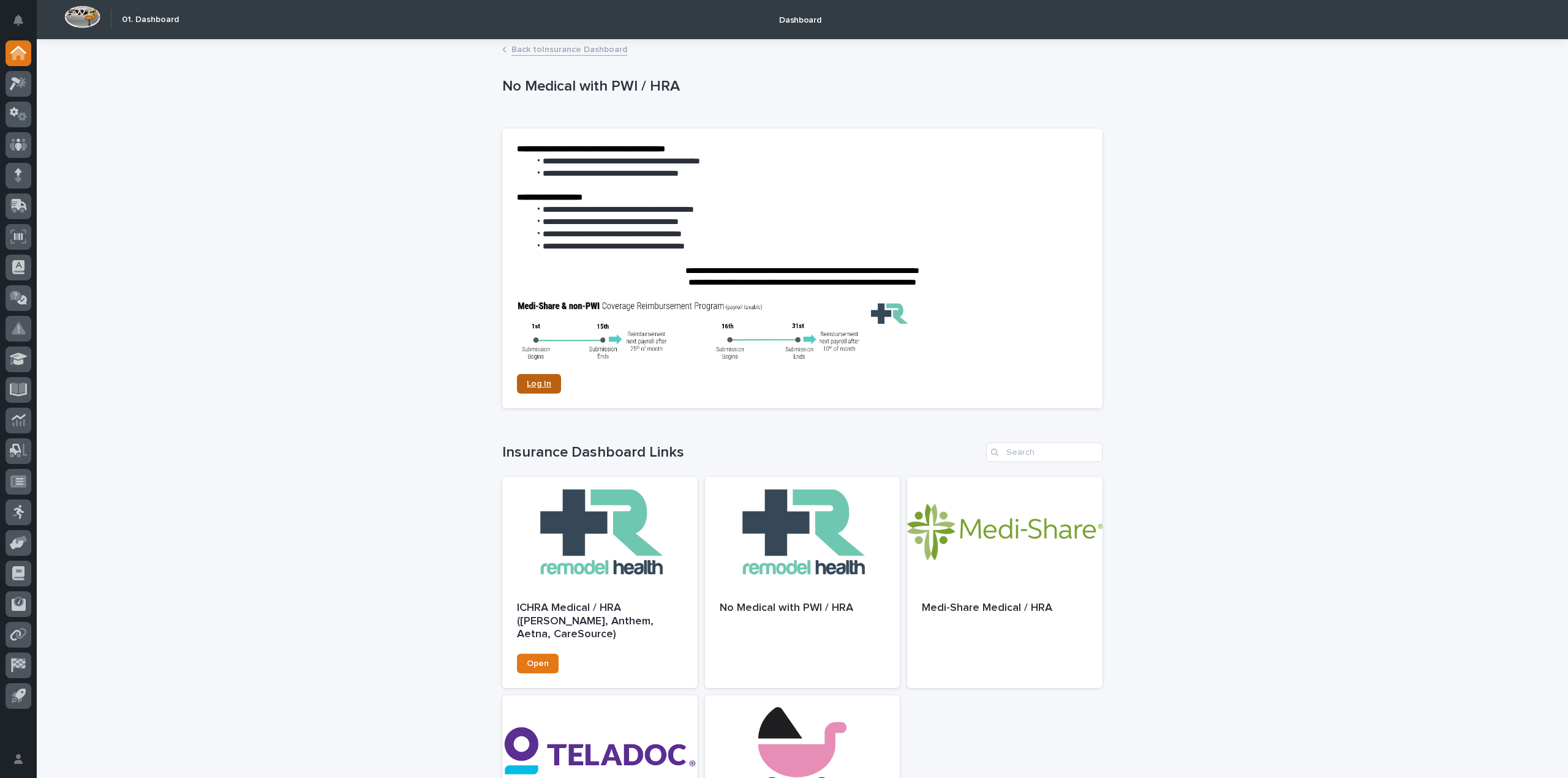
click at [521, 390] on link "Log In" at bounding box center [539, 385] width 44 height 20
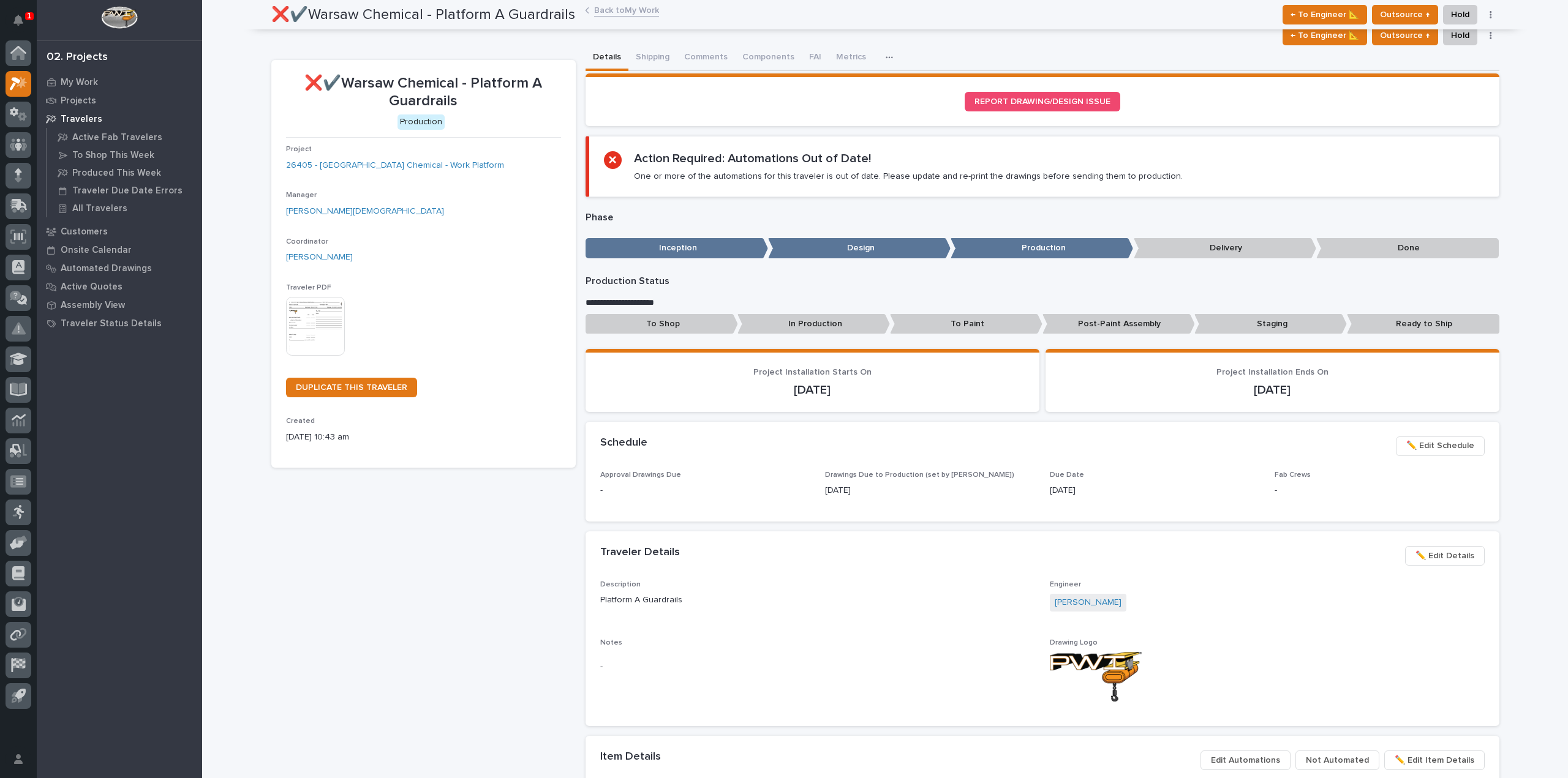
scroll to position [735, 0]
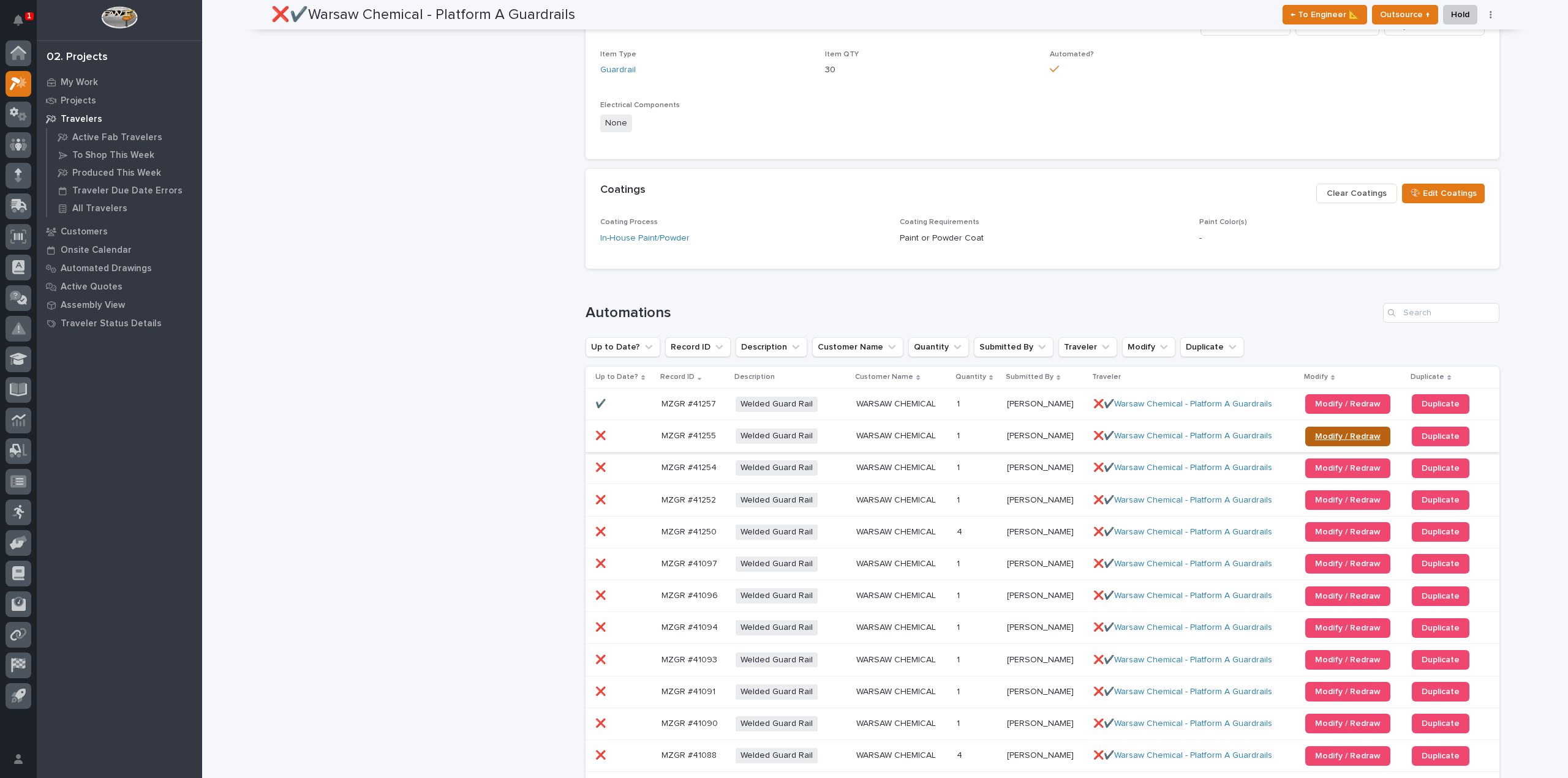
click at [1330, 435] on span "Modify / Redraw" at bounding box center [1348, 436] width 66 height 9
click at [1316, 472] on span "Modify / Redraw" at bounding box center [1348, 468] width 66 height 9
click at [1315, 502] on span "Modify / Redraw" at bounding box center [1348, 500] width 66 height 9
click at [1315, 536] on span "Modify / Redraw" at bounding box center [1348, 532] width 66 height 9
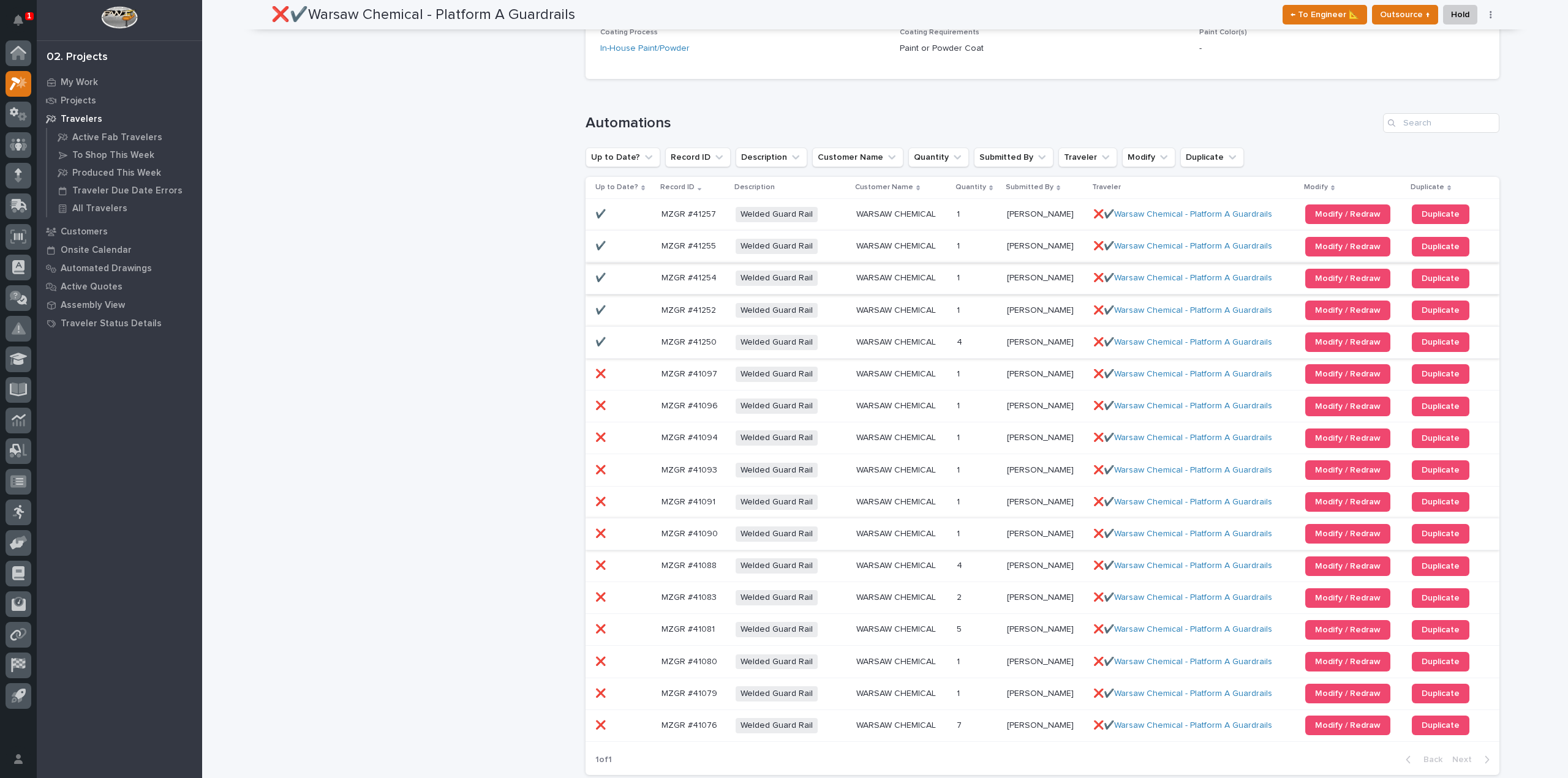
scroll to position [980, 0]
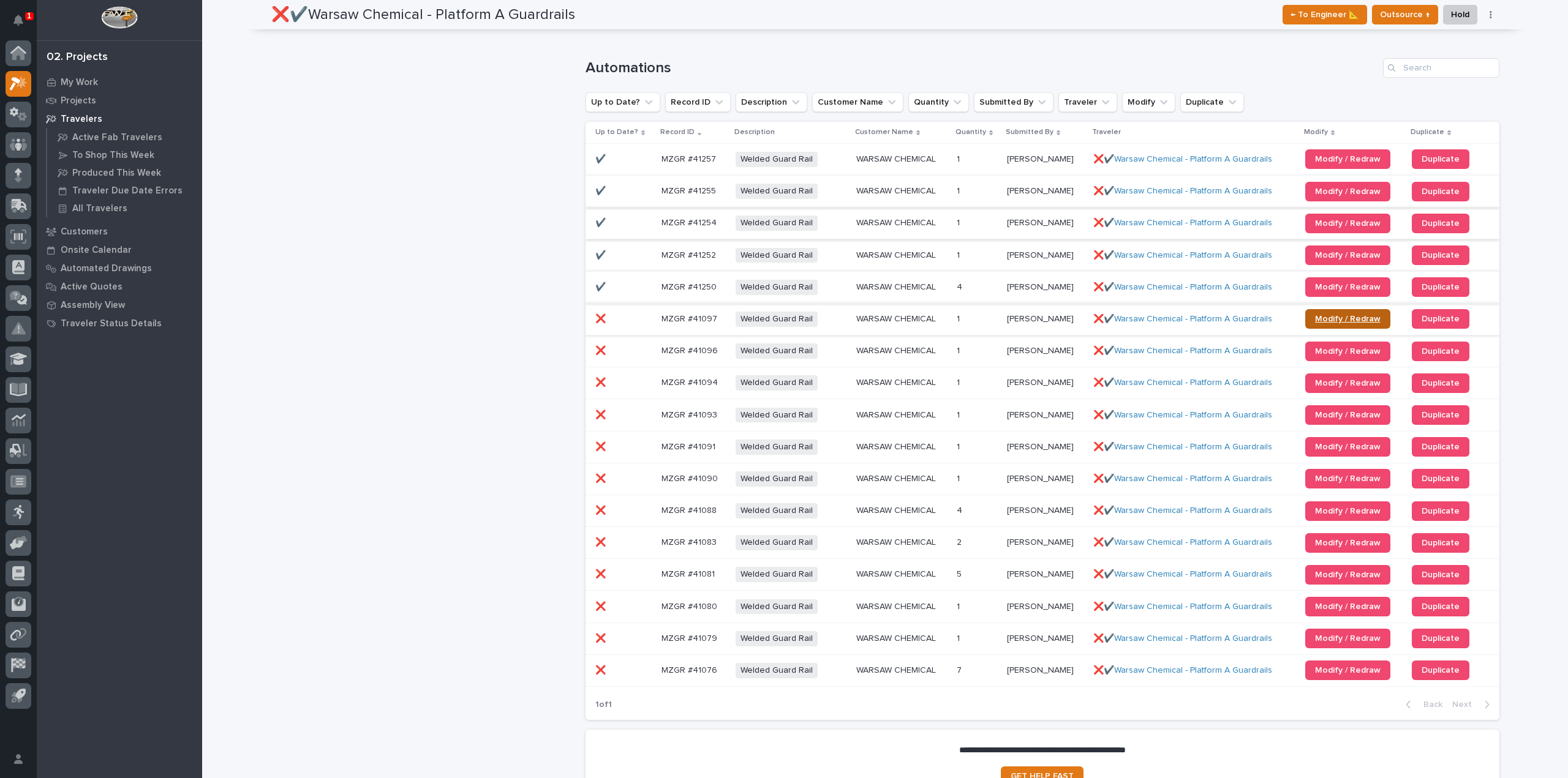
click at [1342, 325] on link "Modify / Redraw" at bounding box center [1347, 320] width 85 height 20
click at [1315, 354] on span "Modify / Redraw" at bounding box center [1348, 352] width 66 height 9
click at [1322, 388] on span "Modify / Redraw" at bounding box center [1348, 384] width 66 height 9
click at [91, 264] on p "Automated Drawings" at bounding box center [106, 269] width 91 height 11
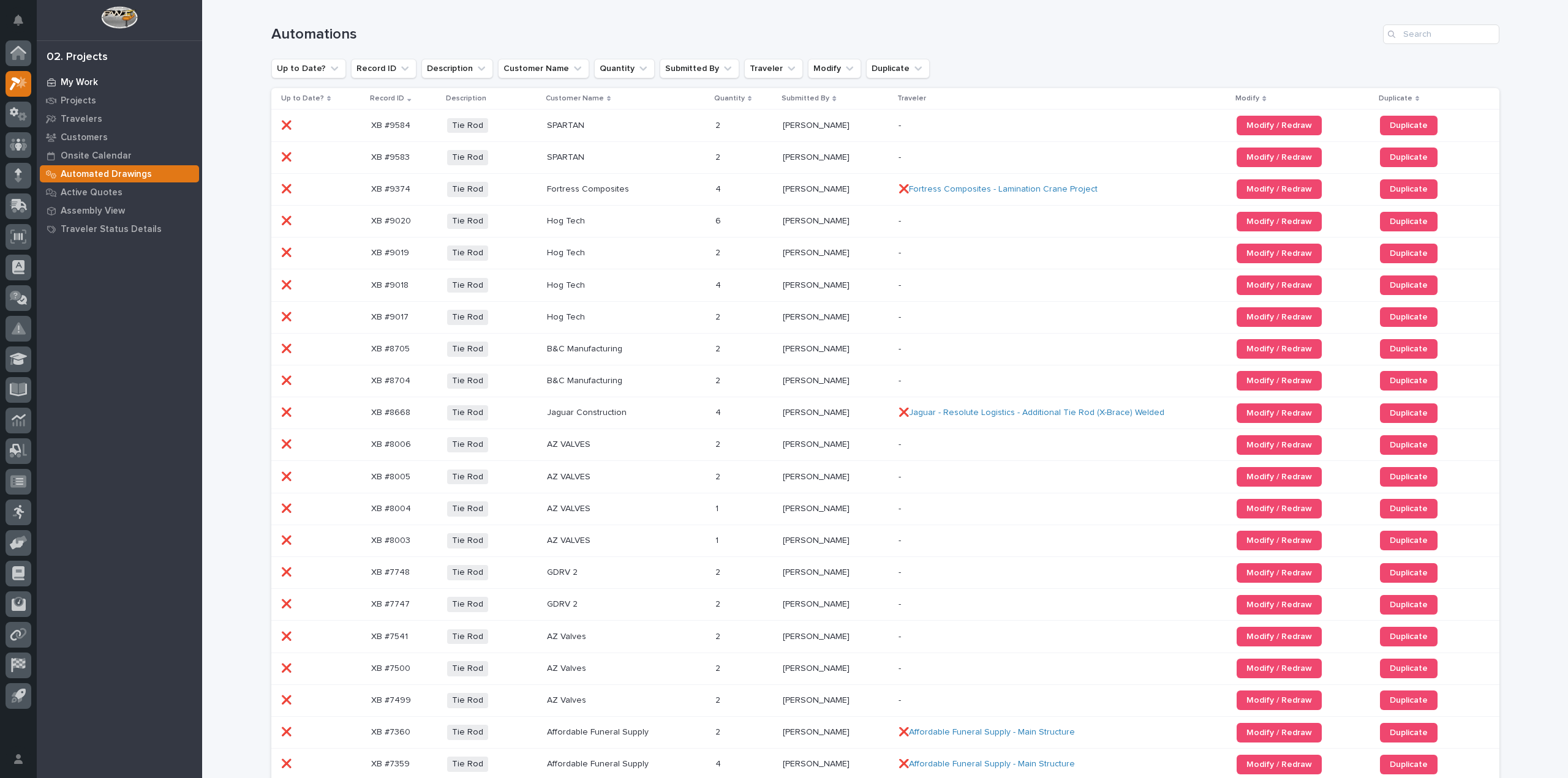
click at [86, 82] on p "My Work" at bounding box center [79, 82] width 37 height 11
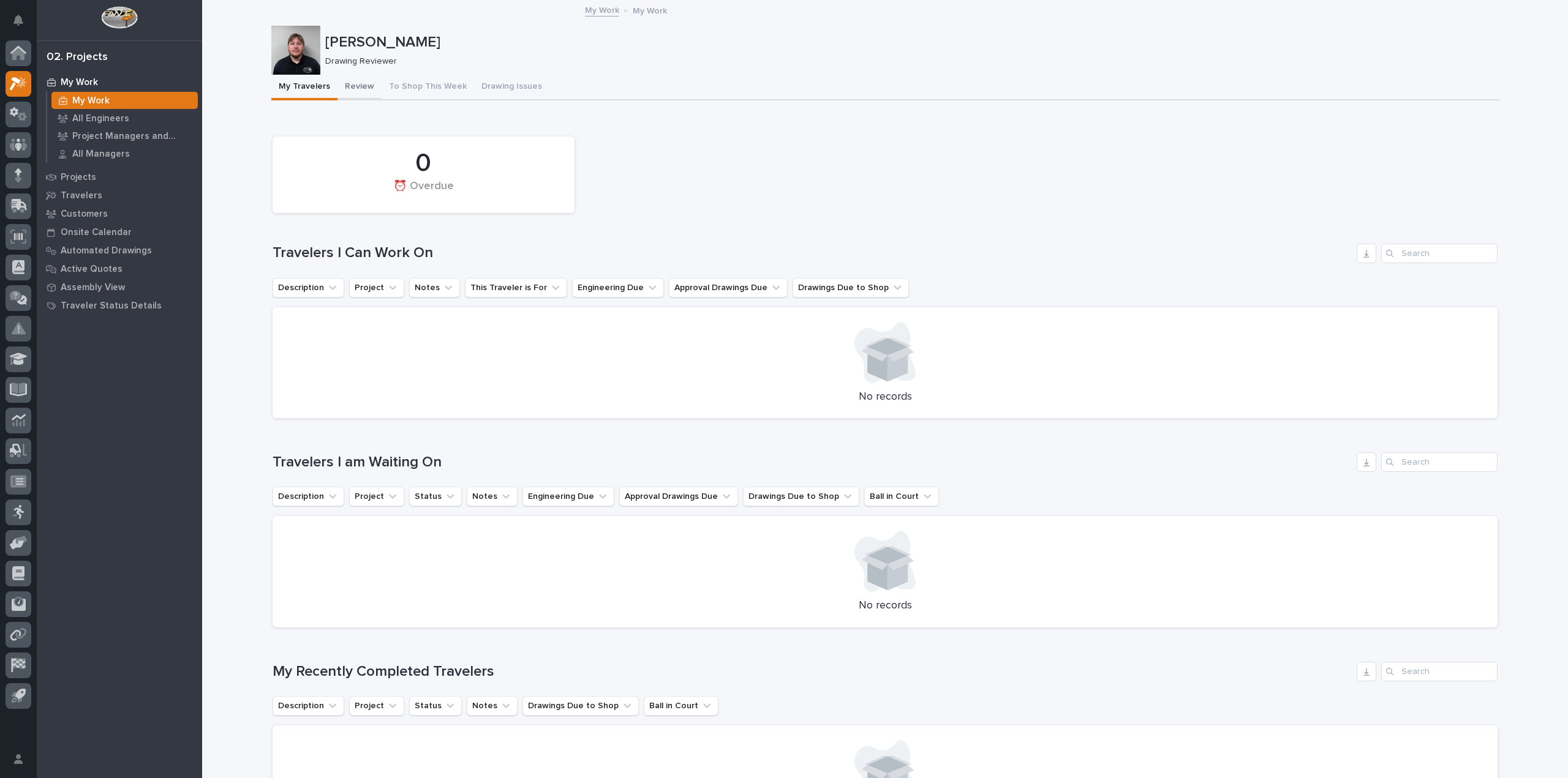
click at [360, 92] on button "Review" at bounding box center [360, 88] width 44 height 26
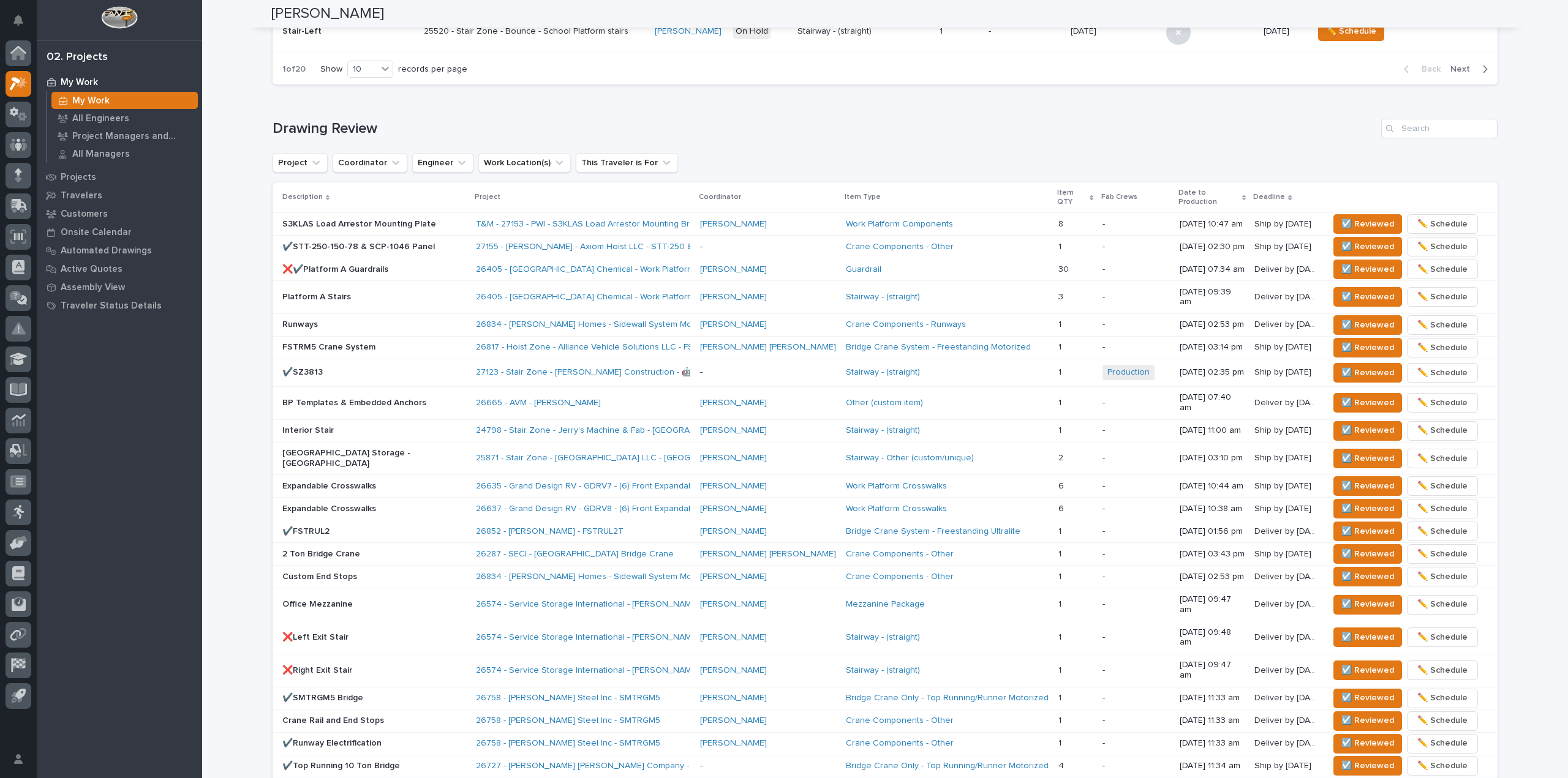
scroll to position [674, 0]
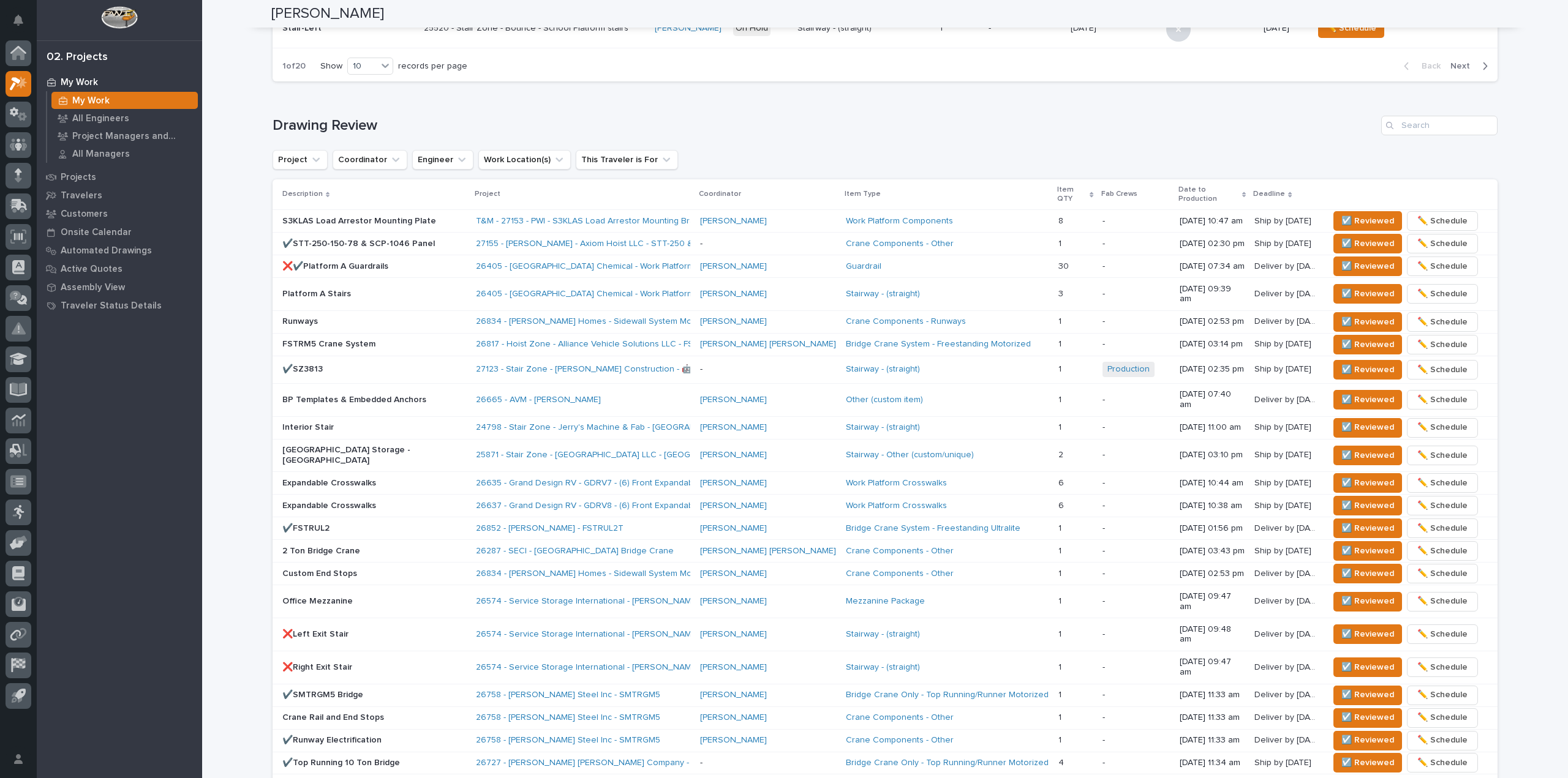
click at [382, 259] on div "❌✔️Platform A Guardrails" at bounding box center [375, 265] width 184 height 13
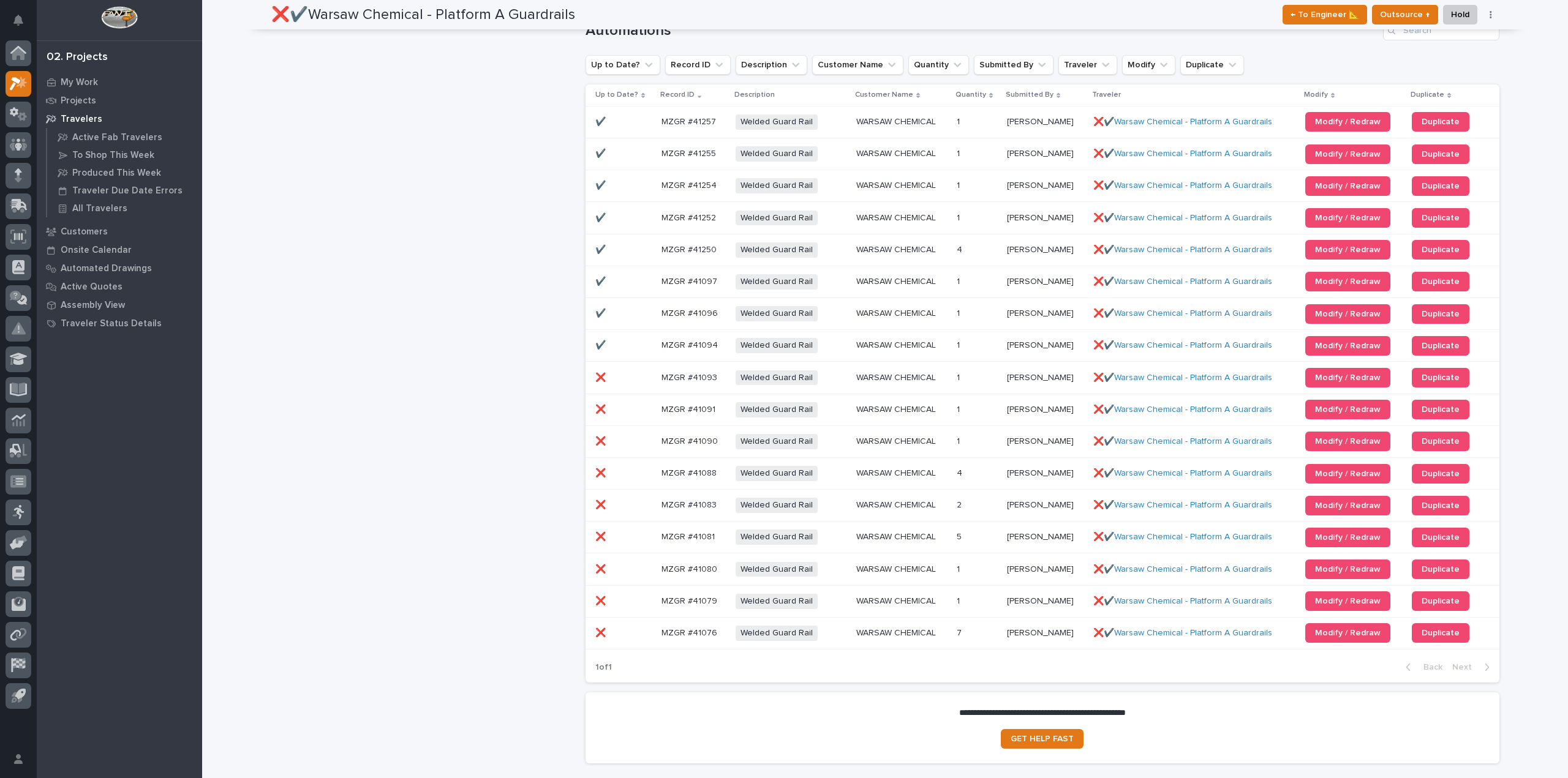
scroll to position [1041, 0]
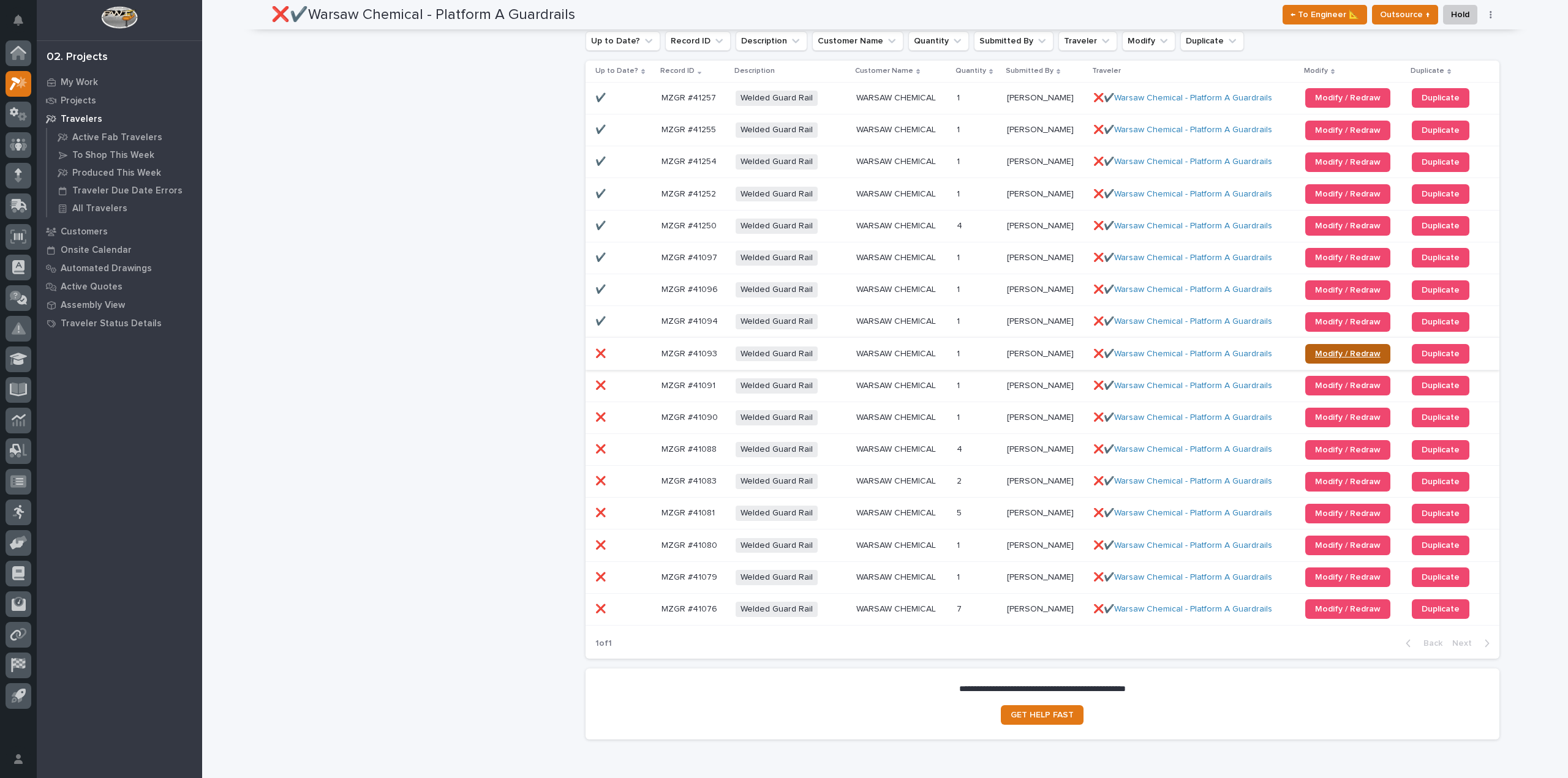
click at [1319, 348] on link "Modify / Redraw" at bounding box center [1347, 355] width 85 height 20
click at [1347, 603] on link "Modify / Redraw" at bounding box center [1347, 609] width 85 height 20
click at [1331, 580] on span "Modify / Redraw" at bounding box center [1348, 577] width 66 height 9
click at [1322, 540] on link "Modify / Redraw" at bounding box center [1347, 546] width 85 height 20
click at [1316, 509] on span "Modify / Redraw" at bounding box center [1348, 513] width 66 height 9
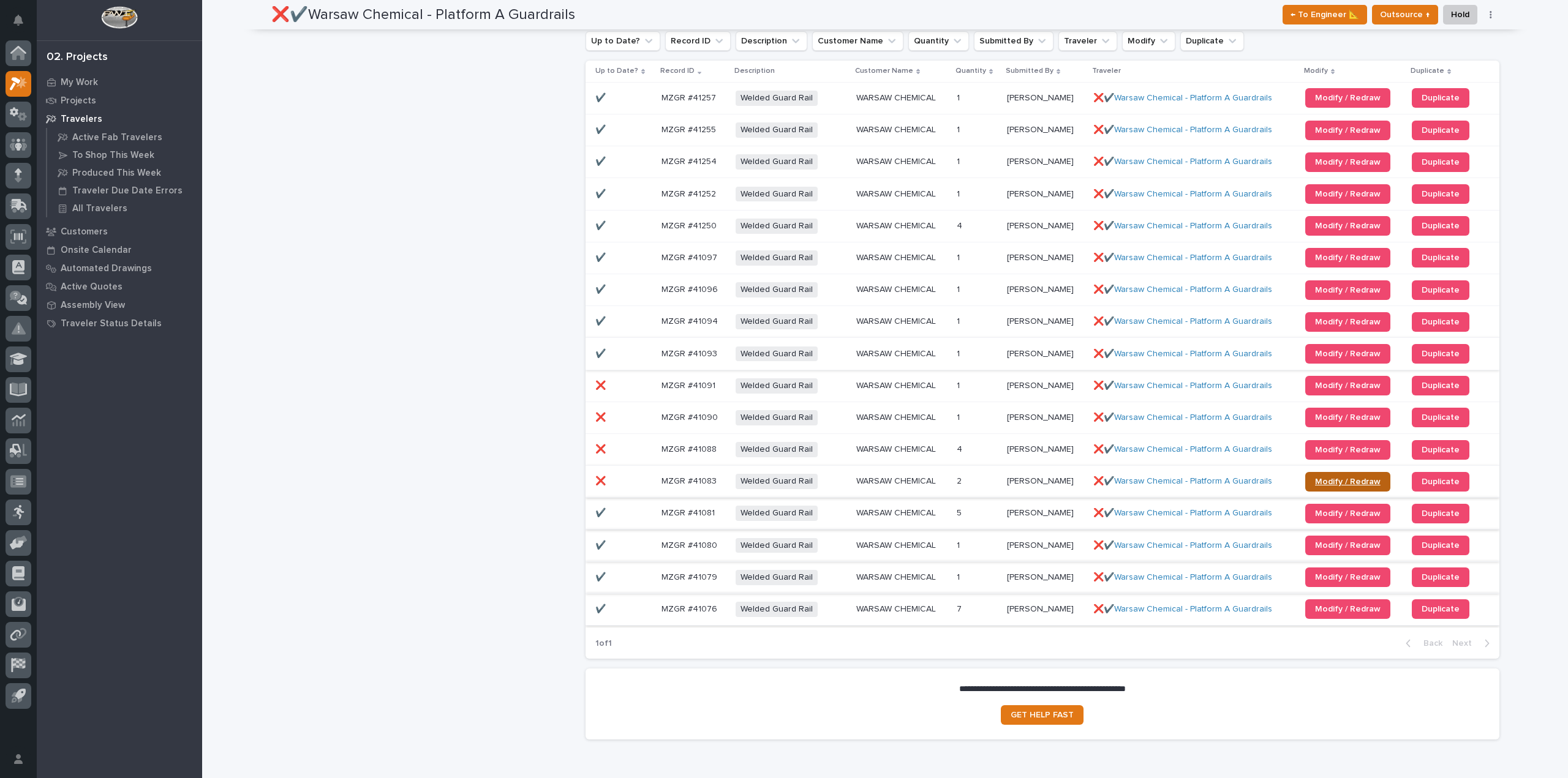
click at [1315, 478] on span "Modify / Redraw" at bounding box center [1348, 481] width 66 height 9
click at [1305, 450] on link "Modify / Redraw" at bounding box center [1347, 450] width 85 height 20
click at [1319, 417] on span "Modify / Redraw" at bounding box center [1348, 417] width 66 height 9
click at [1315, 384] on span "Modify / Redraw" at bounding box center [1348, 386] width 66 height 9
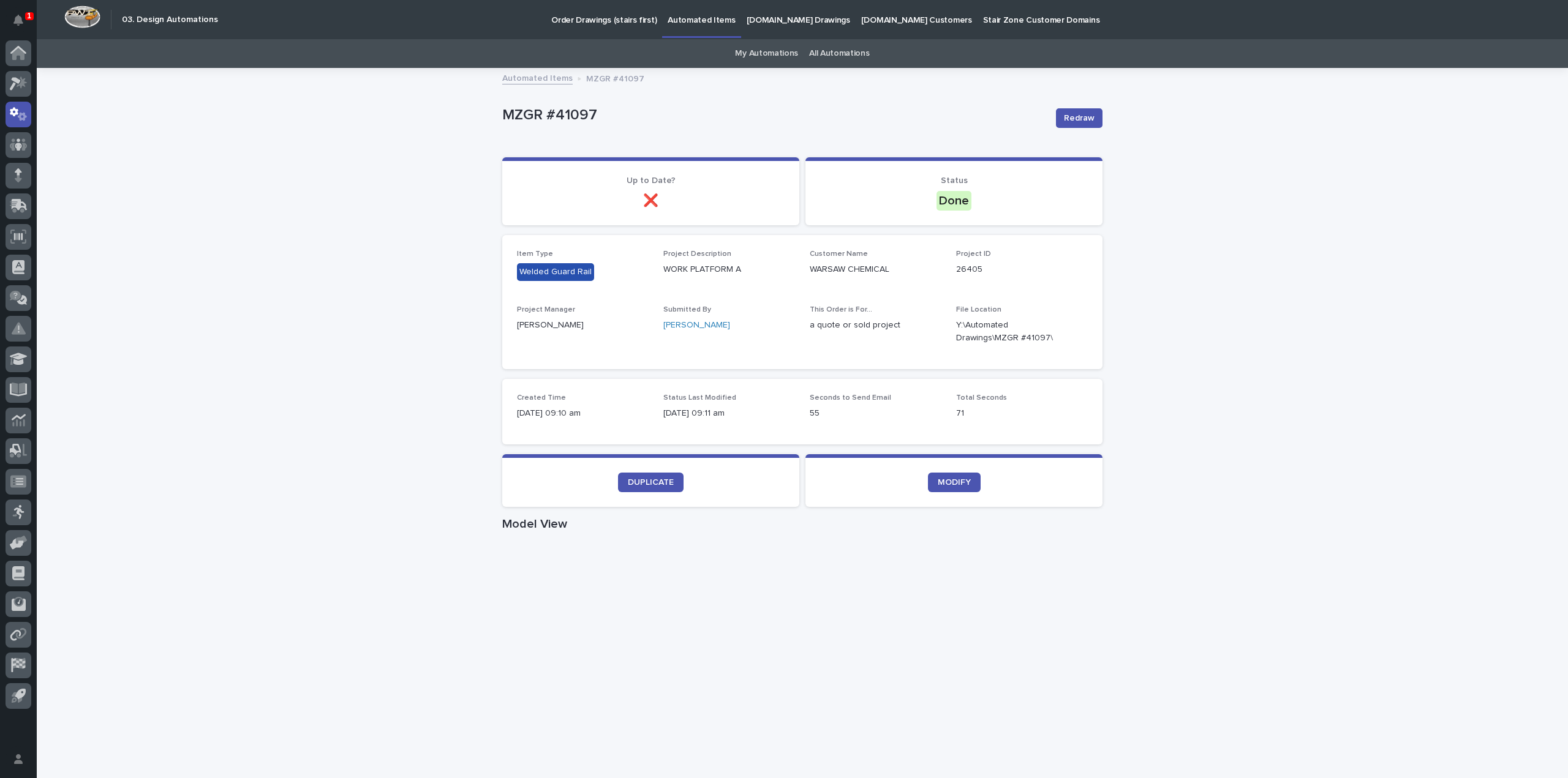
click at [27, 12] on p "1" at bounding box center [29, 16] width 4 height 9
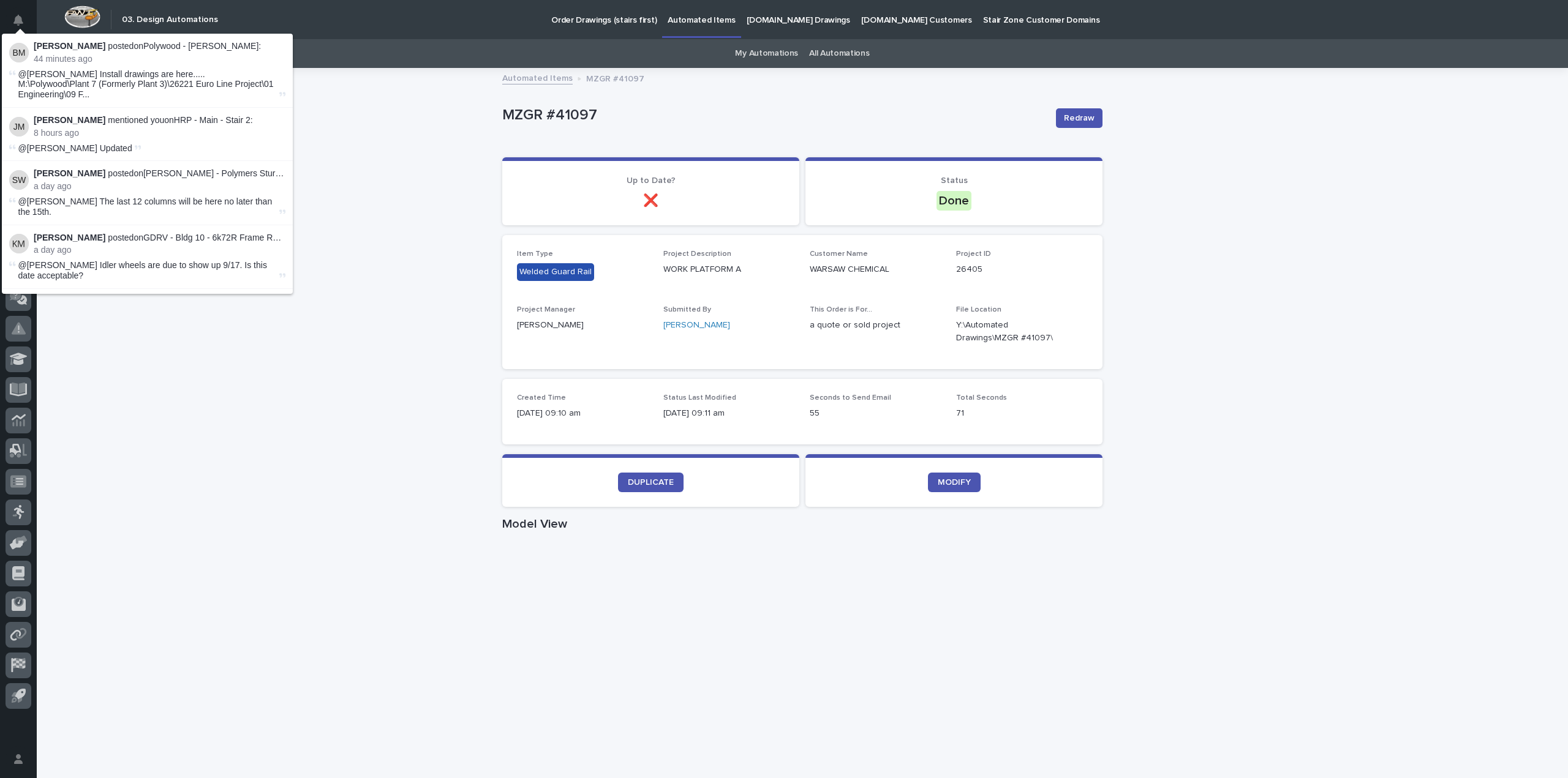
click at [331, 128] on div "Loading... Saving… Loading... Saving… MZGR #41097 Redraw MZGR #41097 Redraw Sor…" at bounding box center [802, 709] width 1531 height 1280
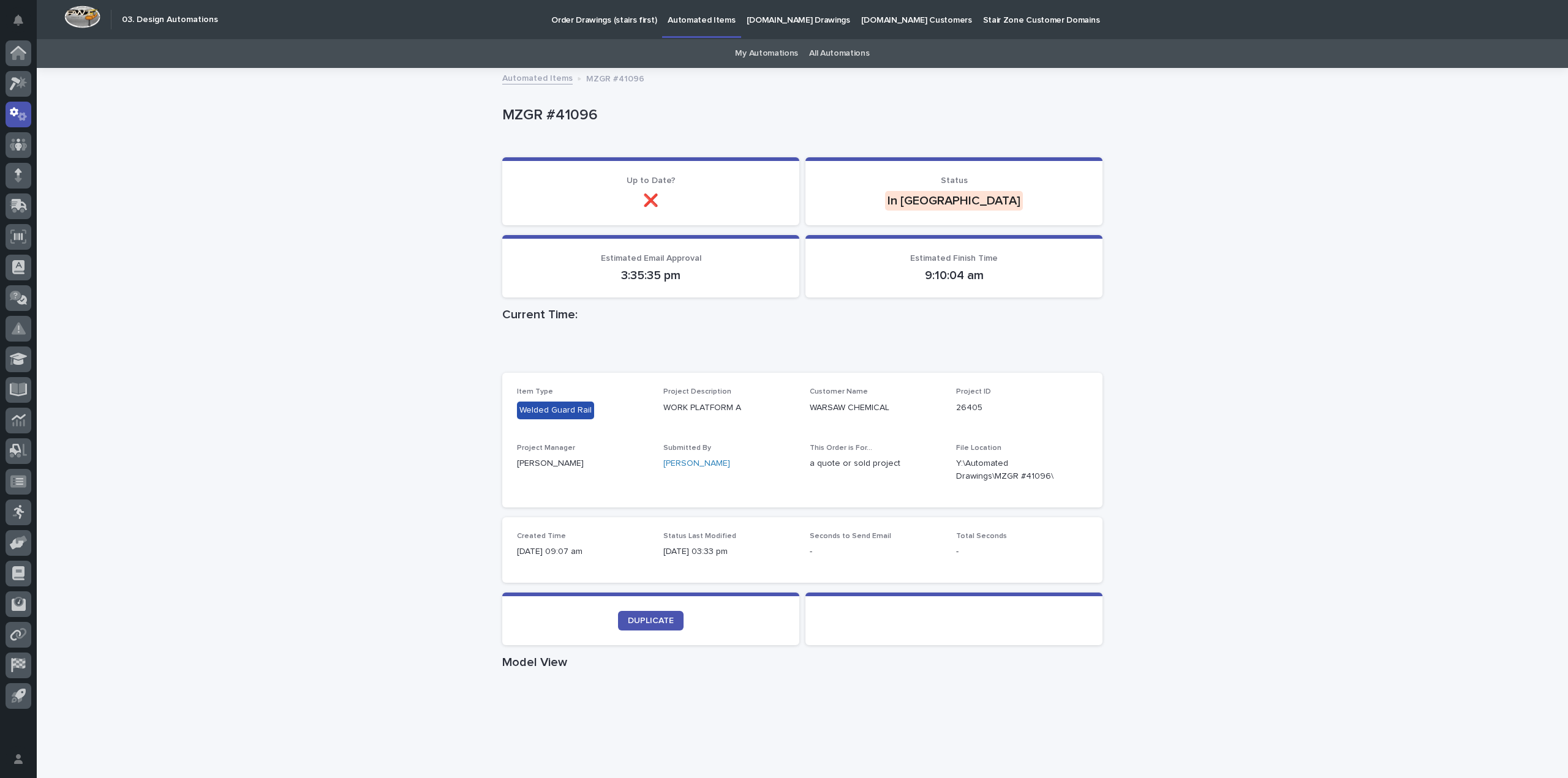
click at [425, 115] on div "Loading... Saving… Loading... Saving… MZGR #41096 MZGR #41096 Sorry, there was …" at bounding box center [802, 676] width 1531 height 1215
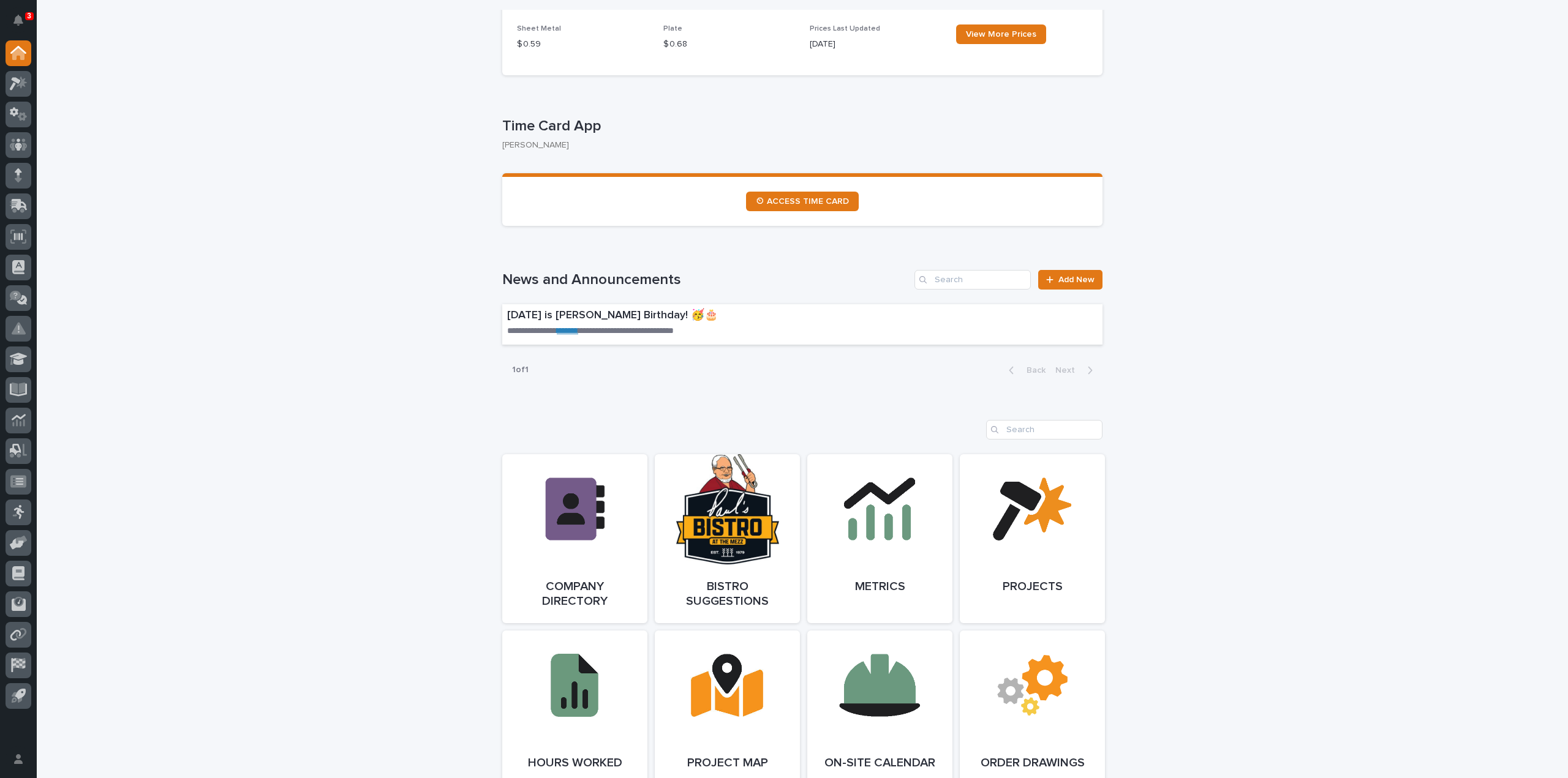
scroll to position [582, 0]
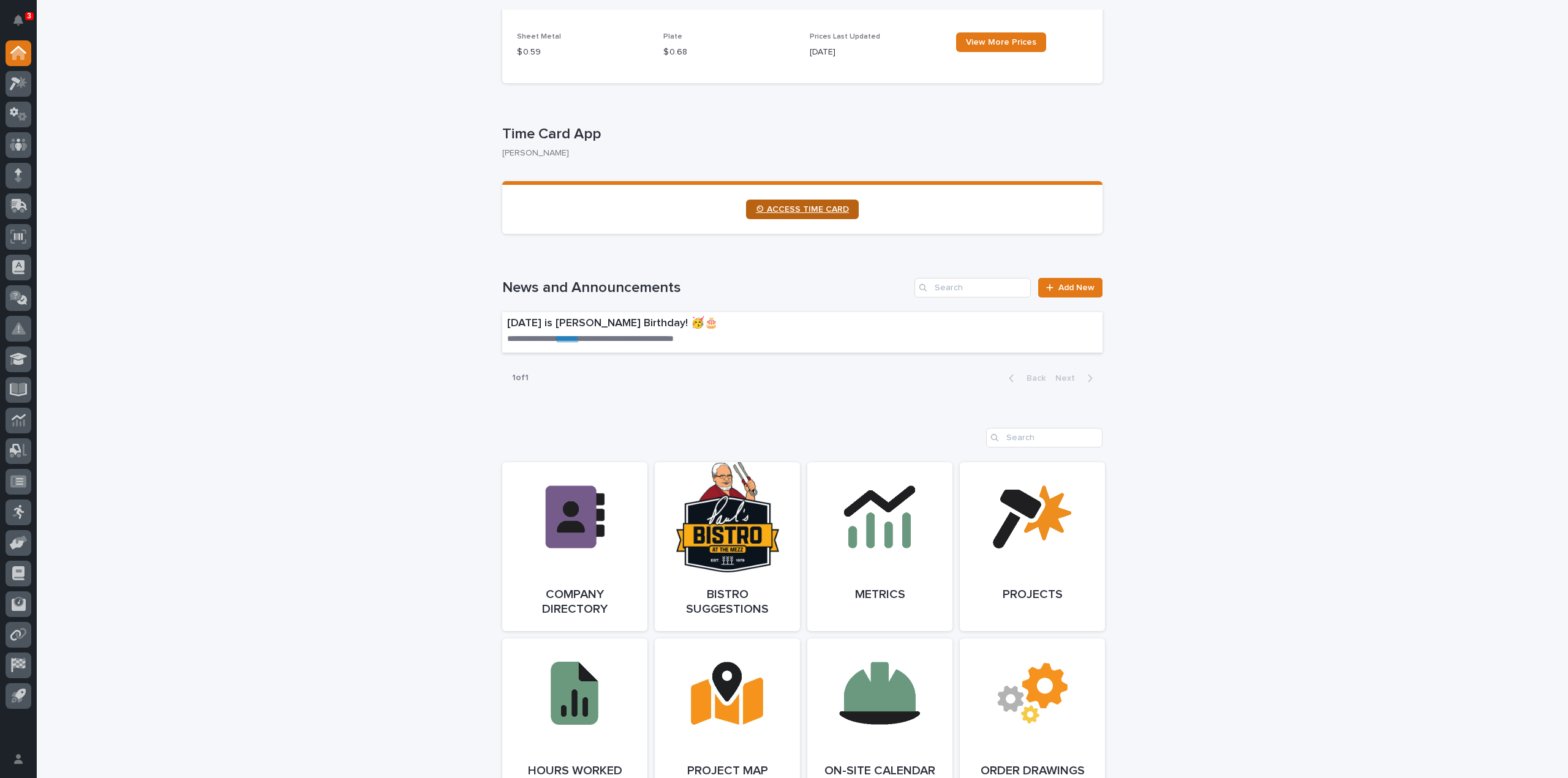
click at [775, 213] on span "⏲ ACCESS TIME CARD" at bounding box center [802, 209] width 93 height 9
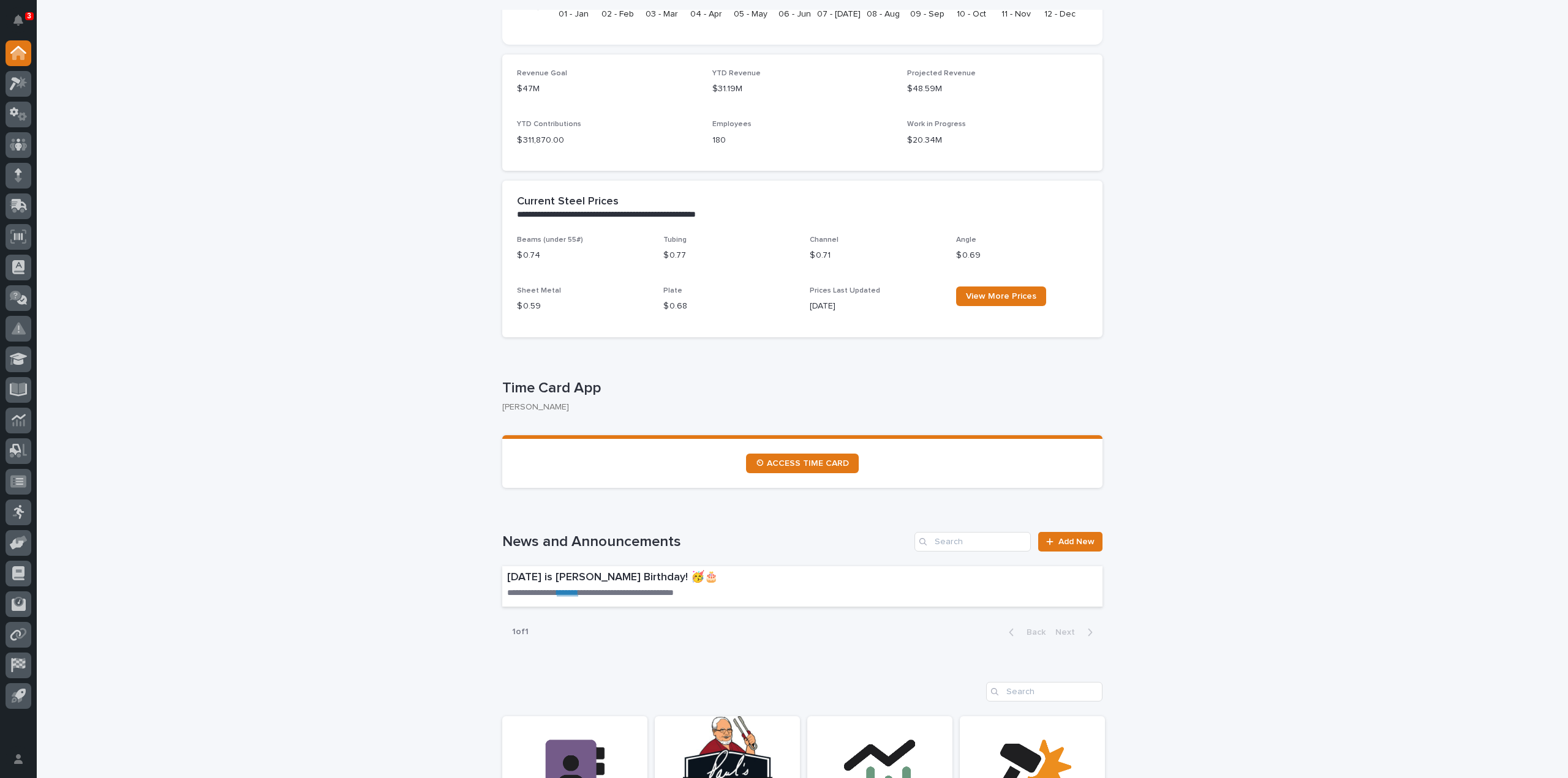
scroll to position [0, 0]
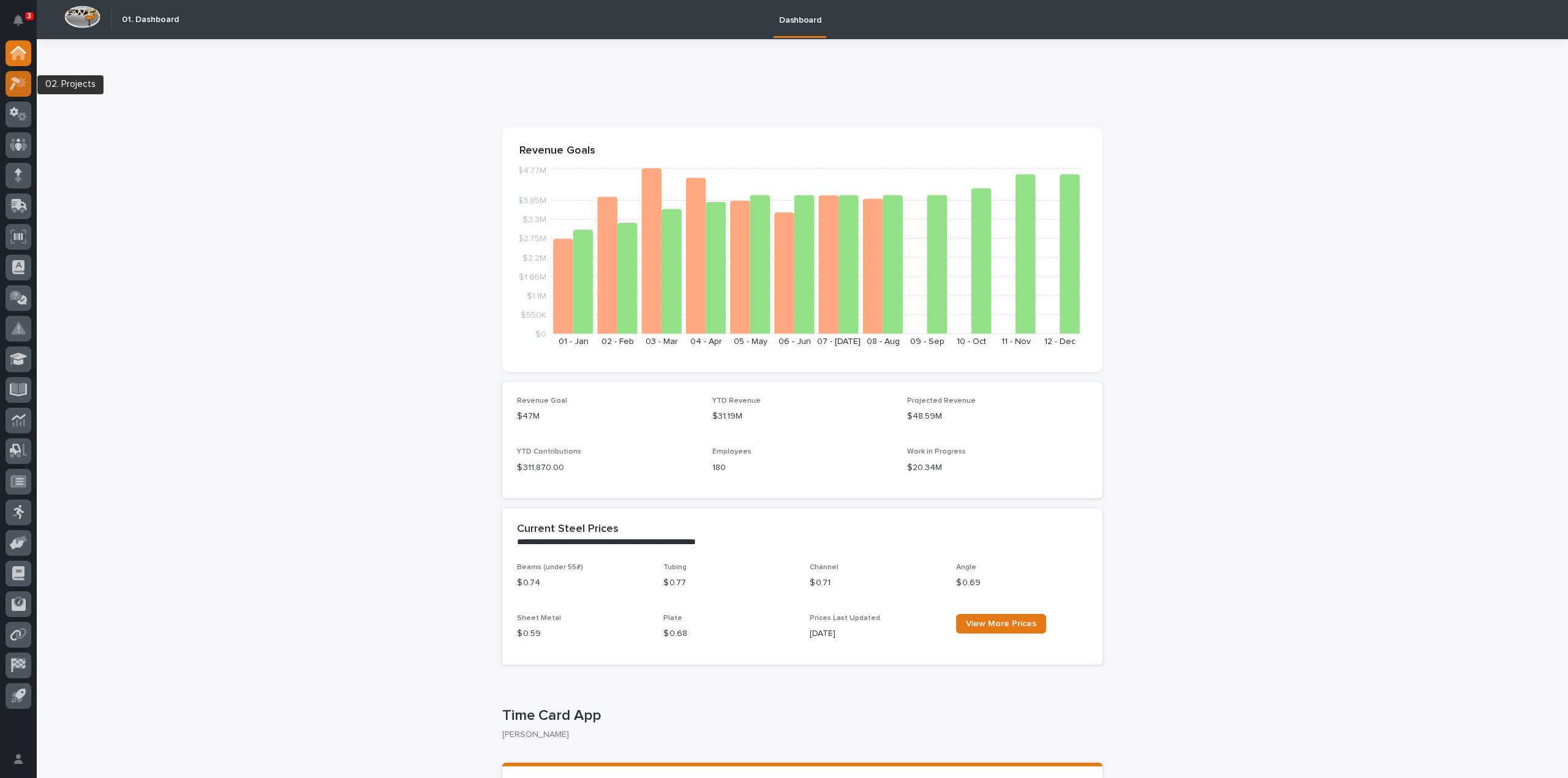
click at [14, 84] on icon at bounding box center [15, 83] width 11 height 13
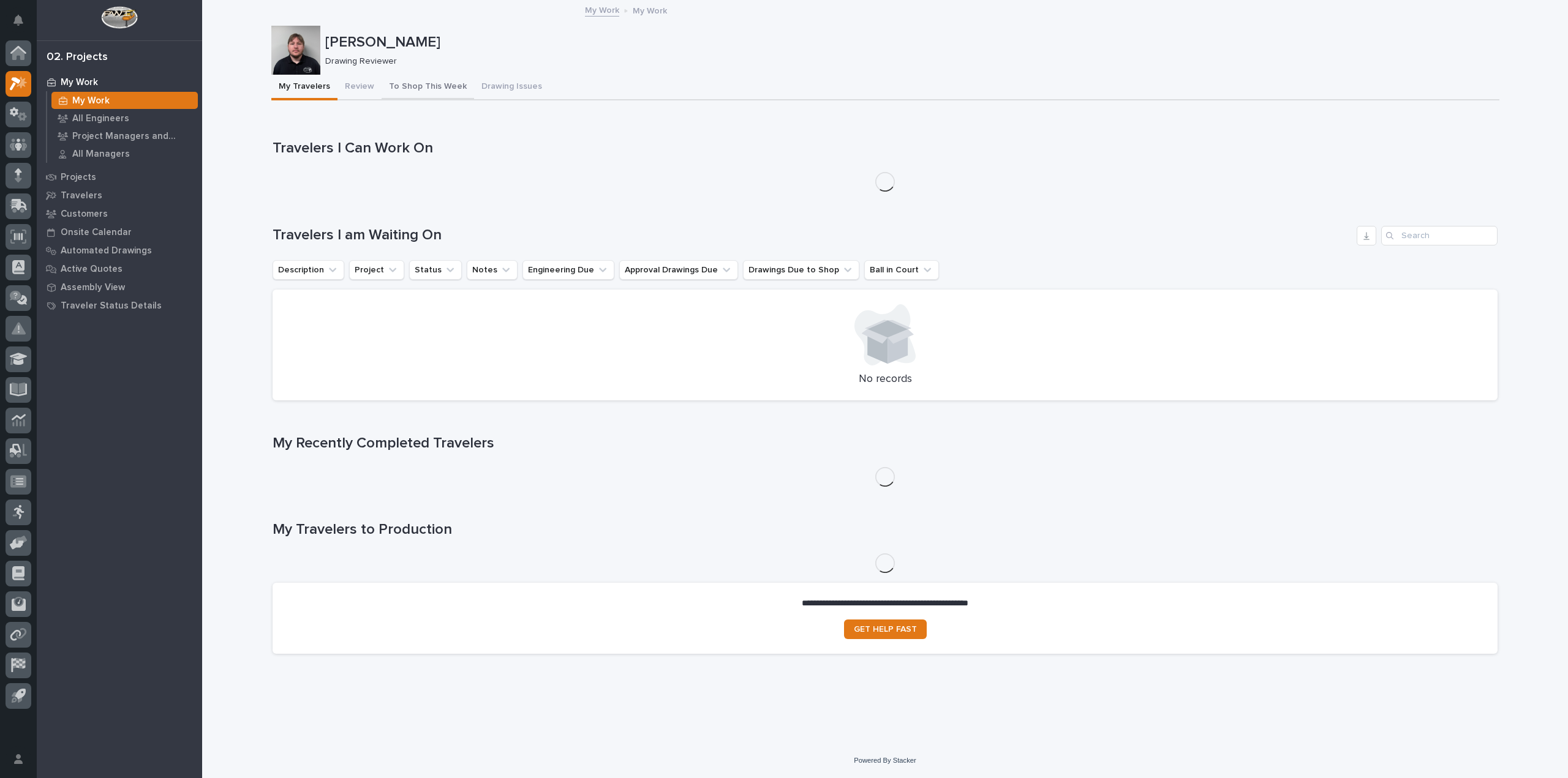
click at [436, 84] on button "To Shop This Week" at bounding box center [427, 88] width 93 height 26
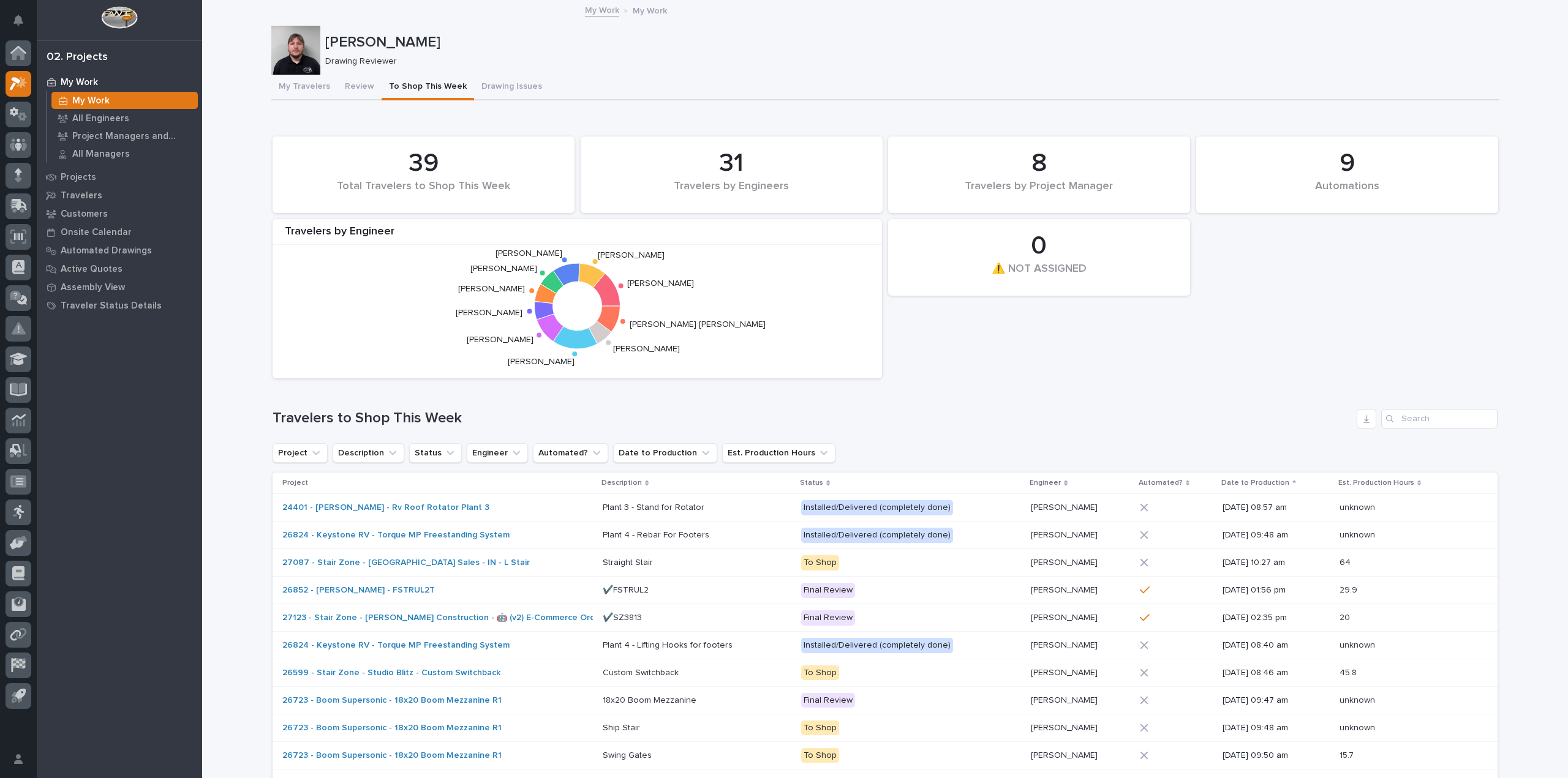
click at [78, 77] on p "My Work" at bounding box center [79, 82] width 37 height 11
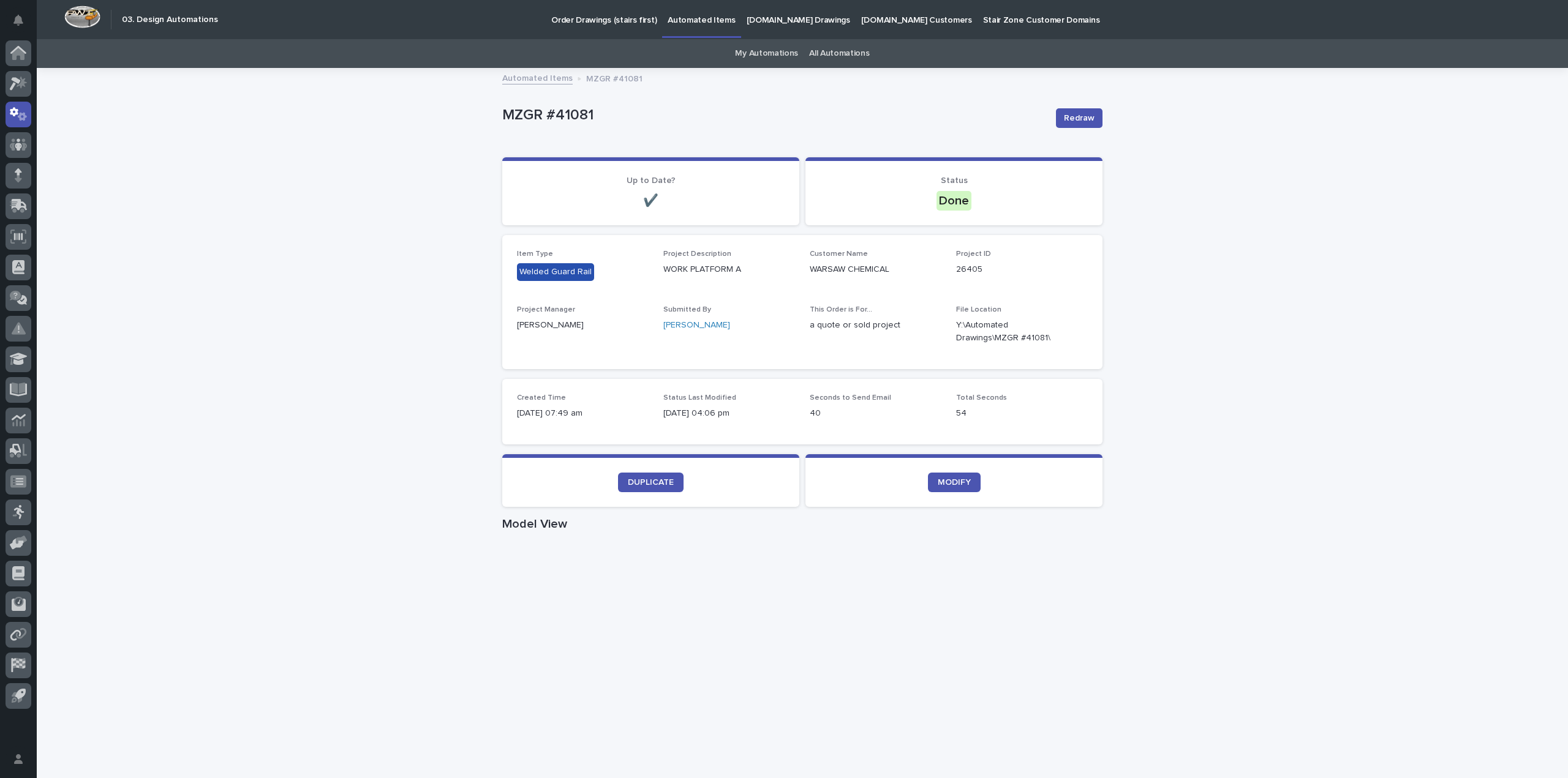
click at [230, 98] on div "Loading... Saving… Loading... Saving… MZGR #41081 Redraw MZGR #41081 Redraw Sor…" at bounding box center [802, 709] width 1531 height 1280
